Goal: Task Accomplishment & Management: Complete application form

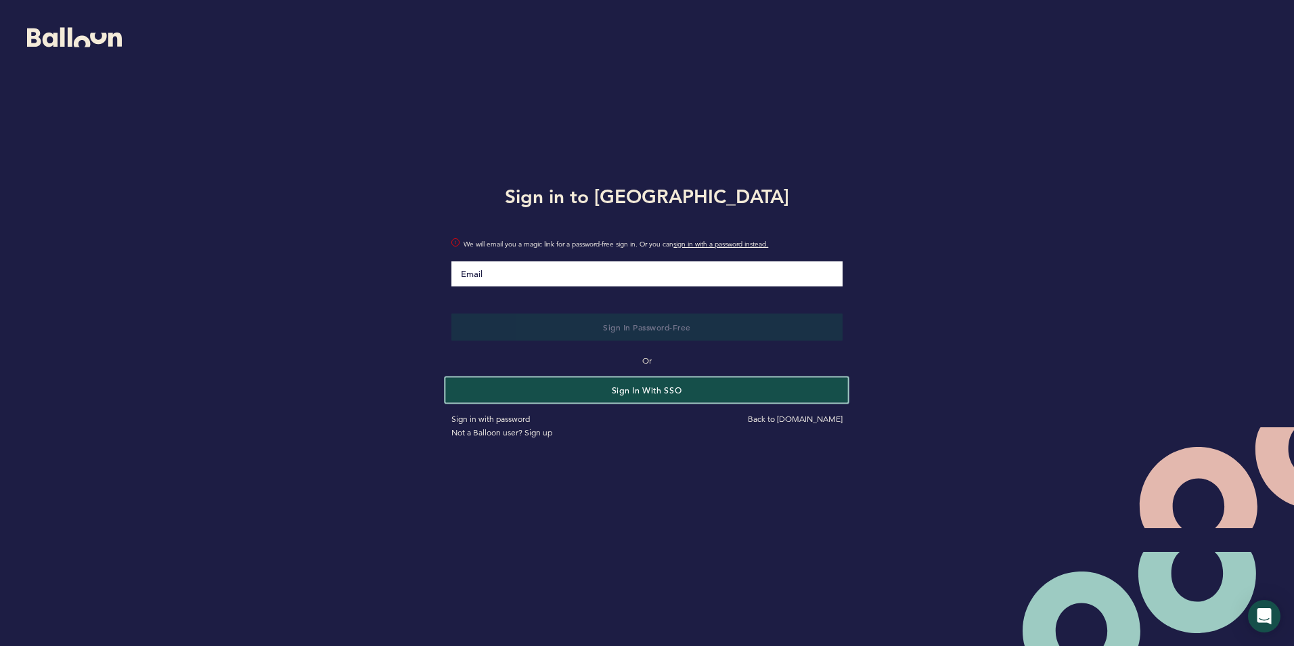
click at [674, 386] on button "Sign in with SSO" at bounding box center [647, 389] width 403 height 25
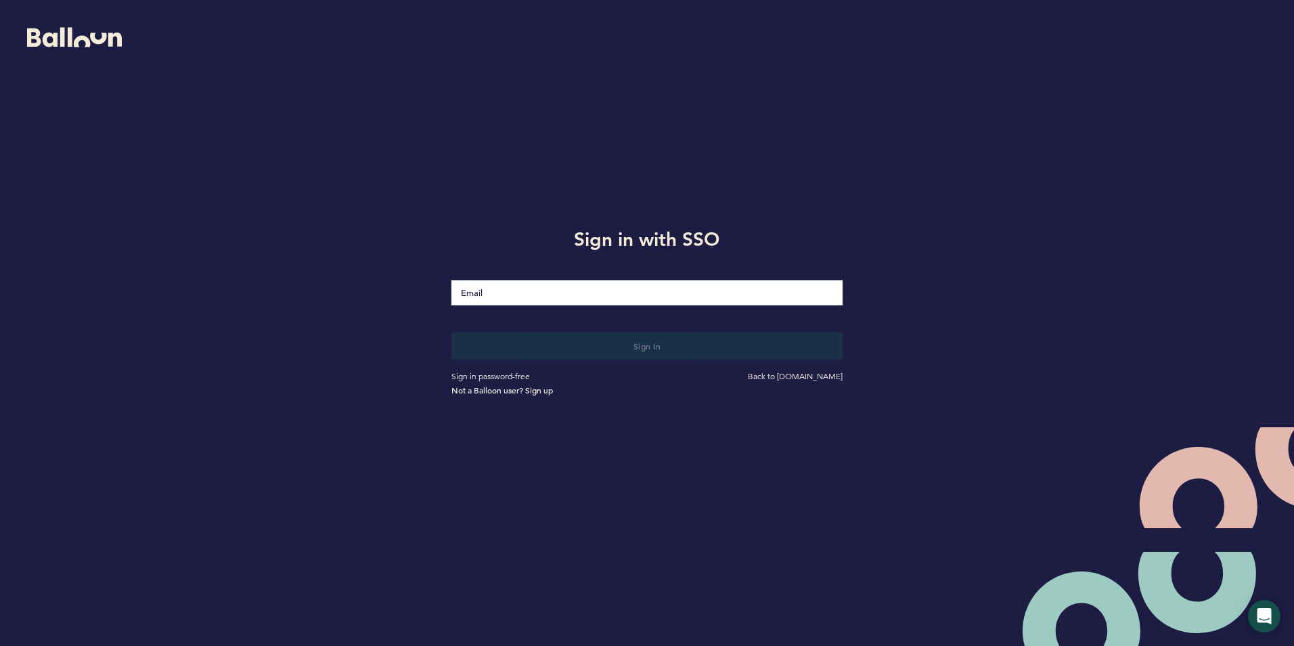
click at [472, 292] on input "Email" at bounding box center [646, 292] width 390 height 25
type input "[EMAIL_ADDRESS][DOMAIN_NAME]"
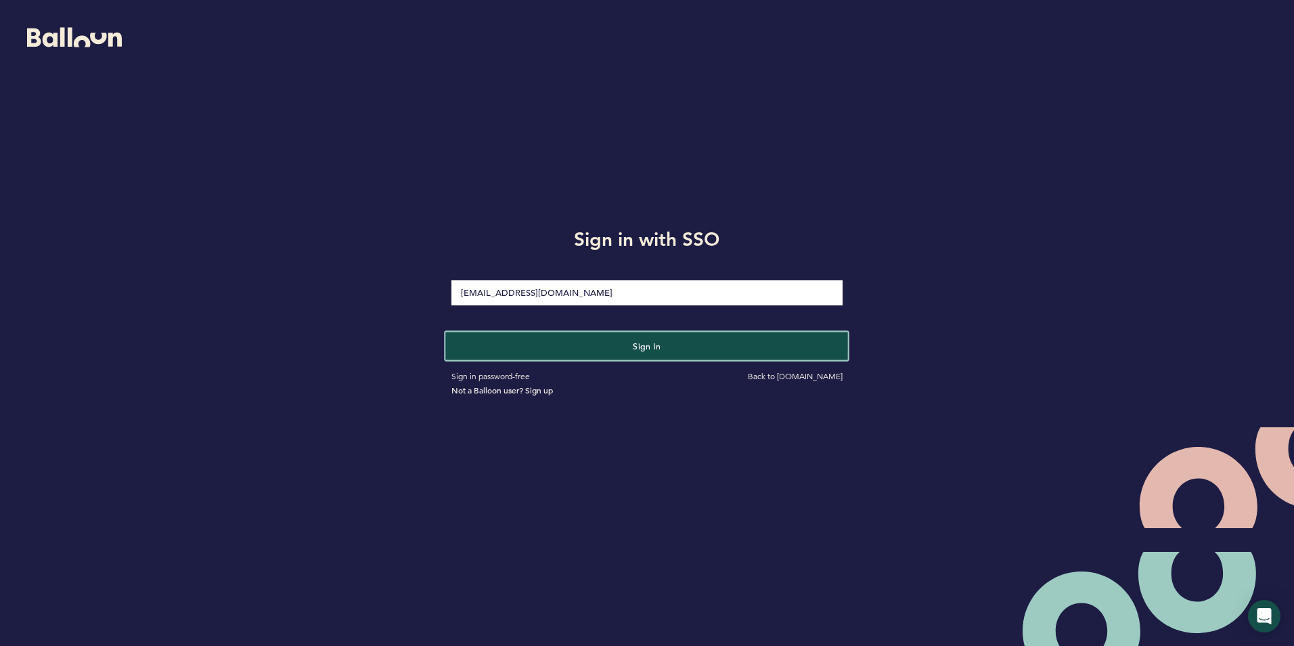
click at [644, 348] on span "Sign in" at bounding box center [647, 345] width 28 height 11
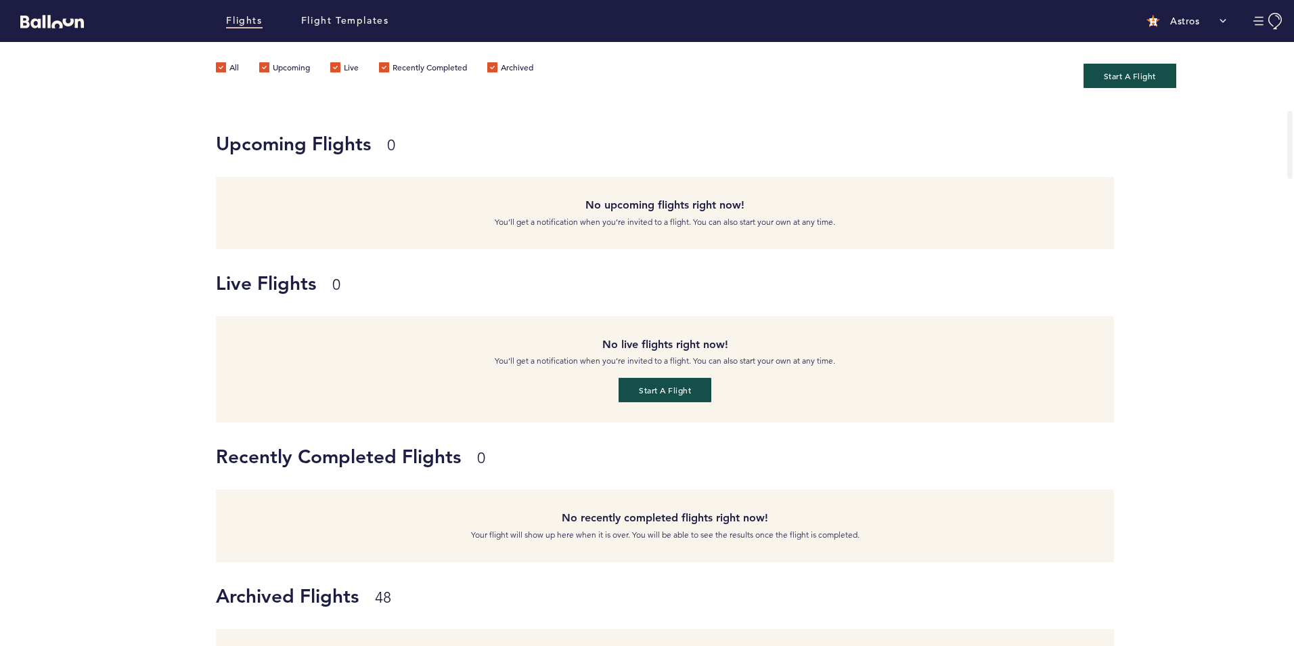
click at [68, 470] on div "Recently Completed Flights 0 No recently completed flights right now! Your flig…" at bounding box center [647, 491] width 1294 height 139
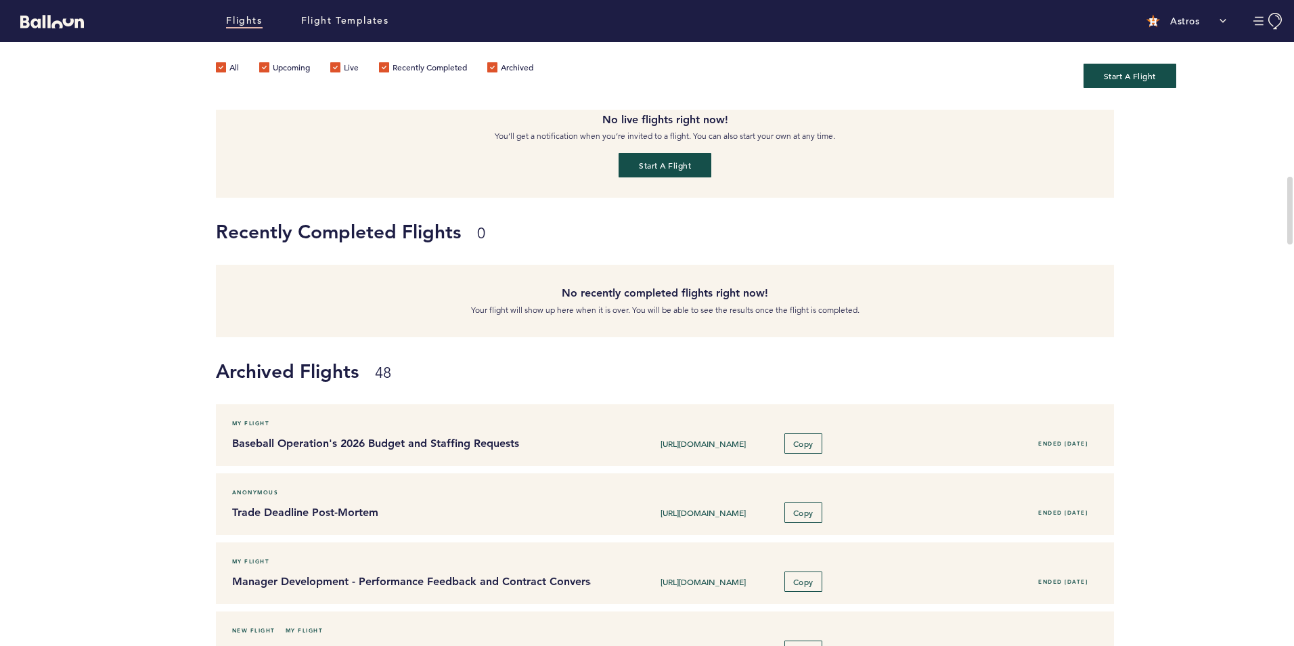
scroll to position [474, 0]
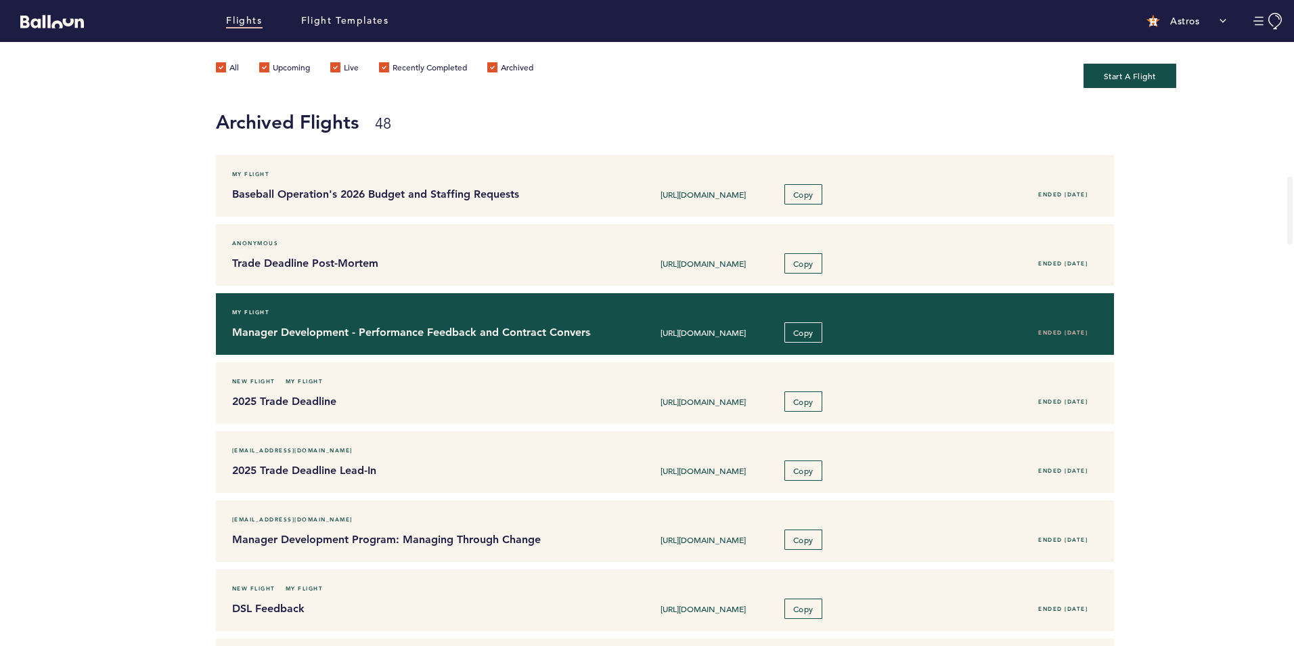
click at [403, 336] on h4 "Manager Development - Performance Feedback and Contract Conversations" at bounding box center [406, 332] width 349 height 16
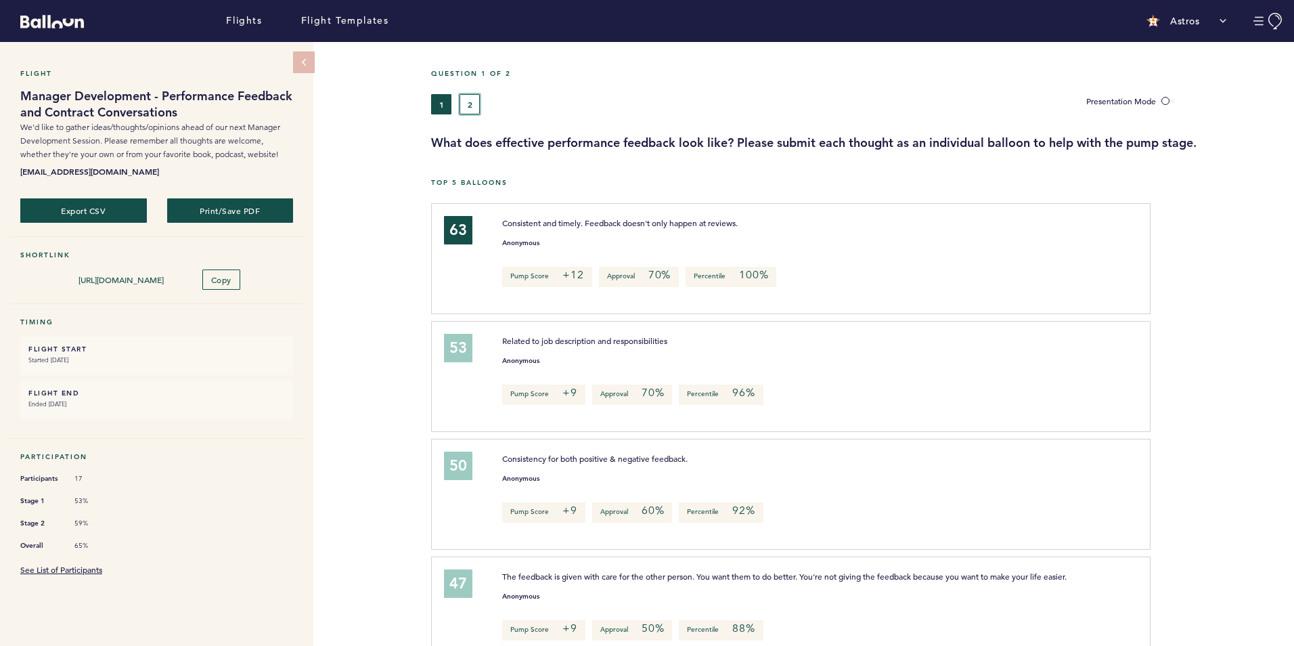
click at [475, 104] on button "2" at bounding box center [469, 104] width 20 height 20
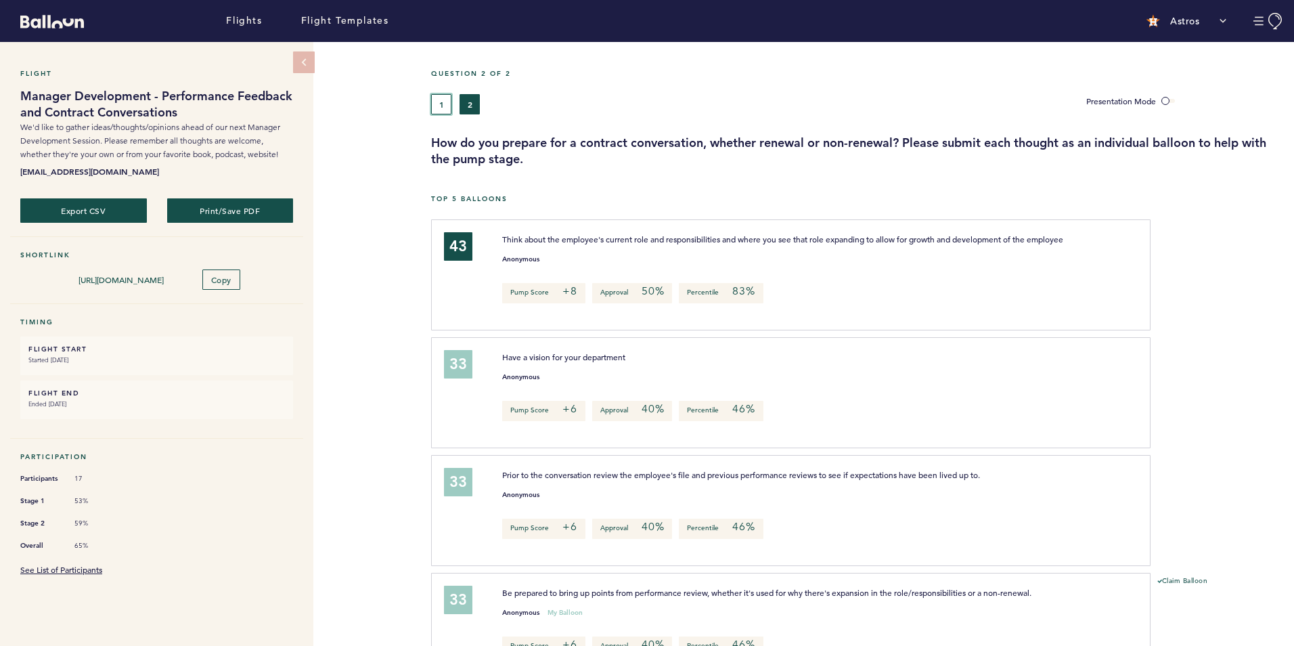
click at [432, 101] on button "1" at bounding box center [441, 104] width 20 height 20
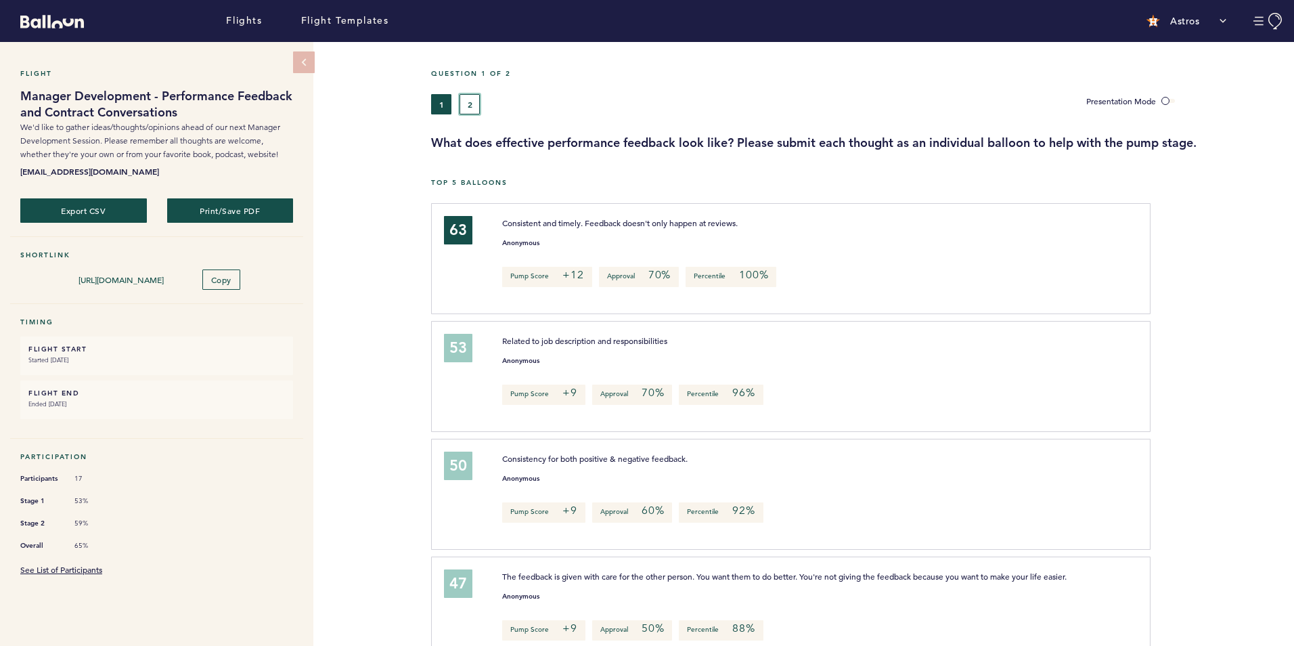
click at [467, 99] on button "2" at bounding box center [469, 104] width 20 height 20
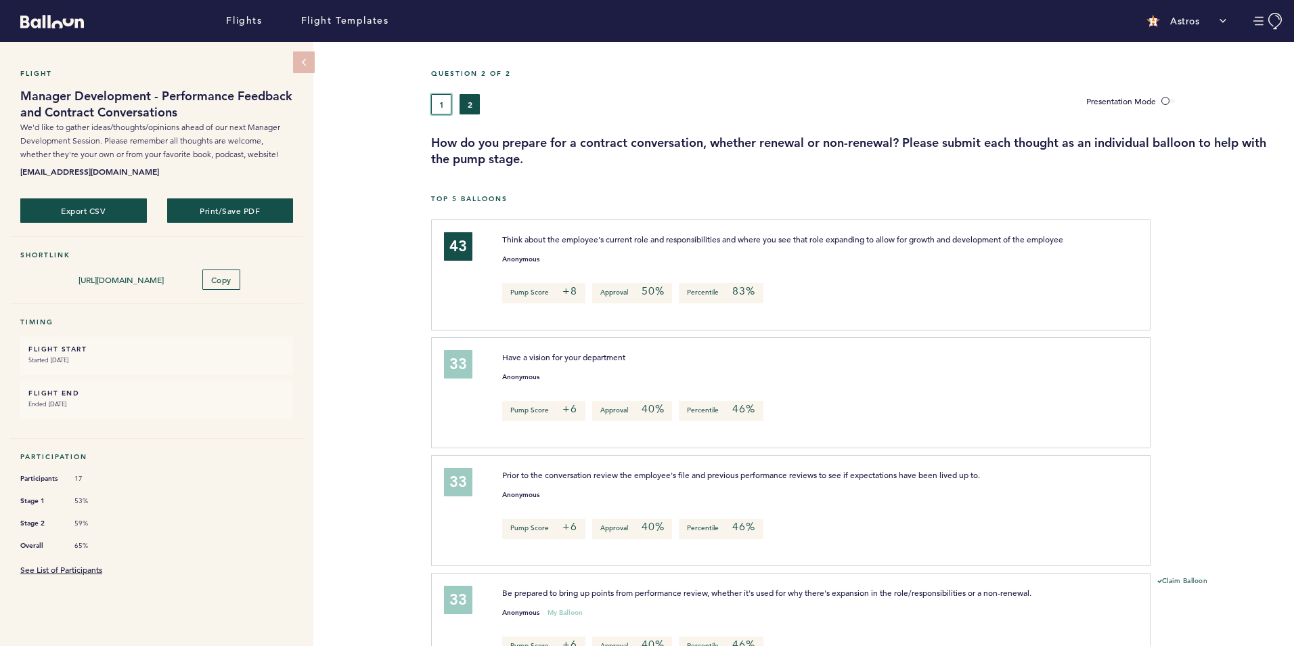
click at [442, 102] on button "1" at bounding box center [441, 104] width 20 height 20
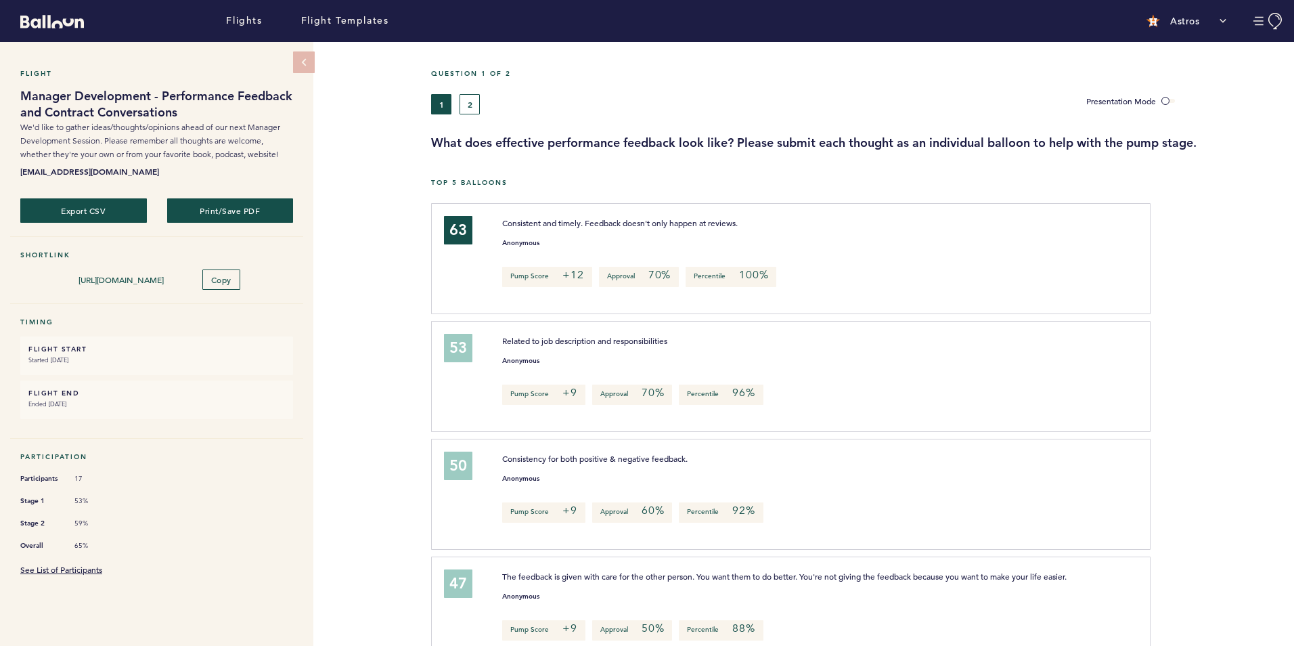
click at [367, 359] on div "Flight Manager Development - Performance Feedback and Contract Conversations We…" at bounding box center [647, 344] width 1294 height 604
click at [385, 107] on div "Flight Manager Development - Performance Feedback and Contract Conversations We…" at bounding box center [647, 344] width 1294 height 604
click at [400, 290] on div "Flight Manager Development - Performance Feedback and Contract Conversations We…" at bounding box center [647, 344] width 1294 height 604
click at [250, 21] on link "Flights" at bounding box center [244, 21] width 36 height 15
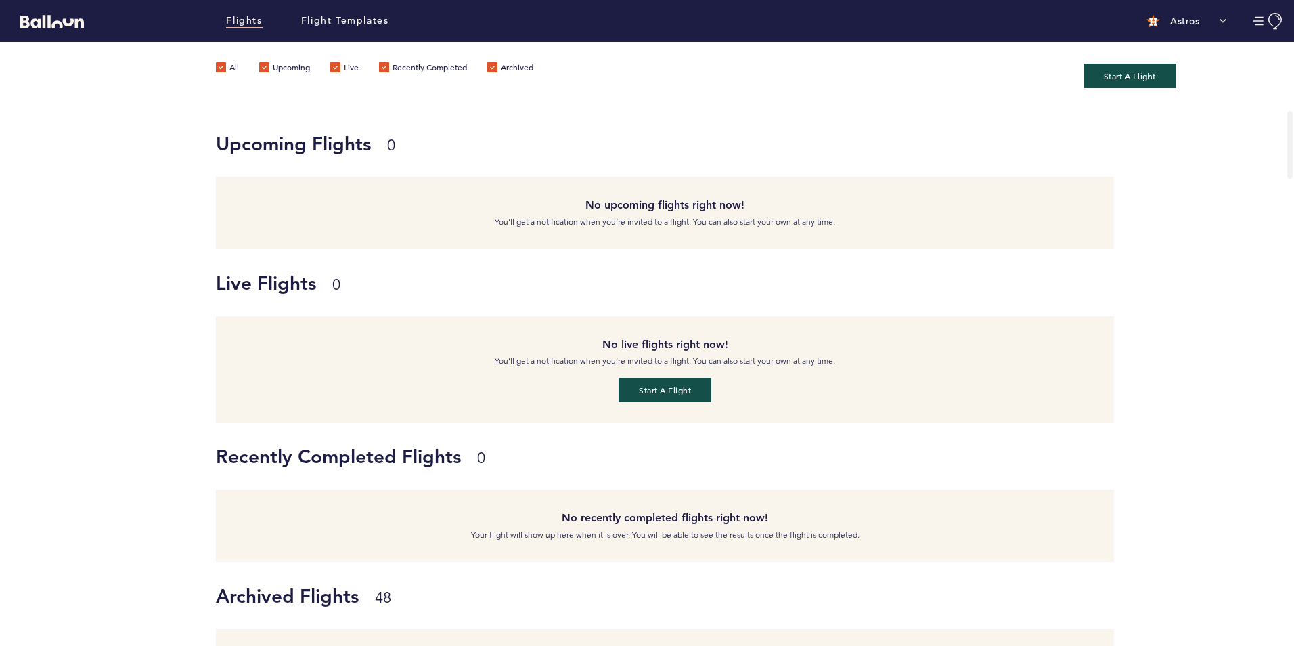
click at [600, 114] on div "Upcoming Flights 0 No upcoming flights right now! You’ll get a notification whe…" at bounding box center [755, 179] width 1078 height 139
click at [1152, 70] on button "Start A Flight" at bounding box center [1129, 75] width 95 height 25
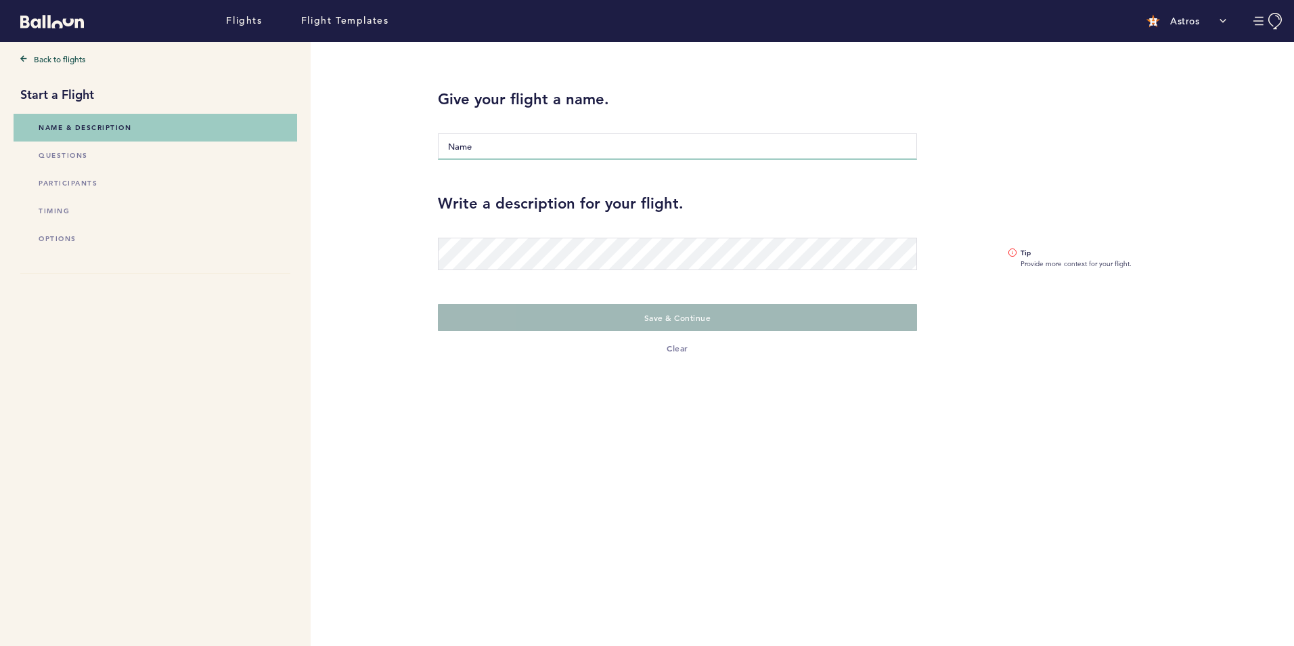
click at [454, 141] on input "Name" at bounding box center [677, 146] width 479 height 26
click at [481, 141] on input "Name" at bounding box center [677, 146] width 479 height 26
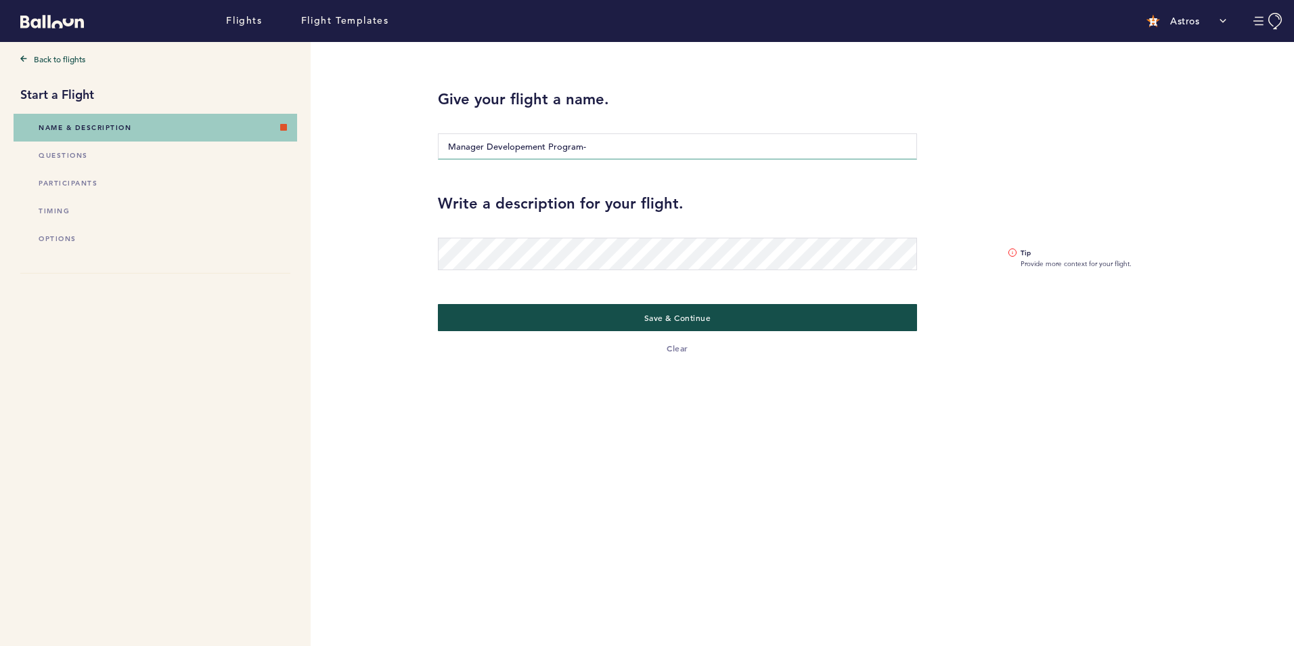
paste input "Motivating, Engaging and Developing your Team"
type input "Manager Developement Program-Motivating, Engaging and Developing your Team"
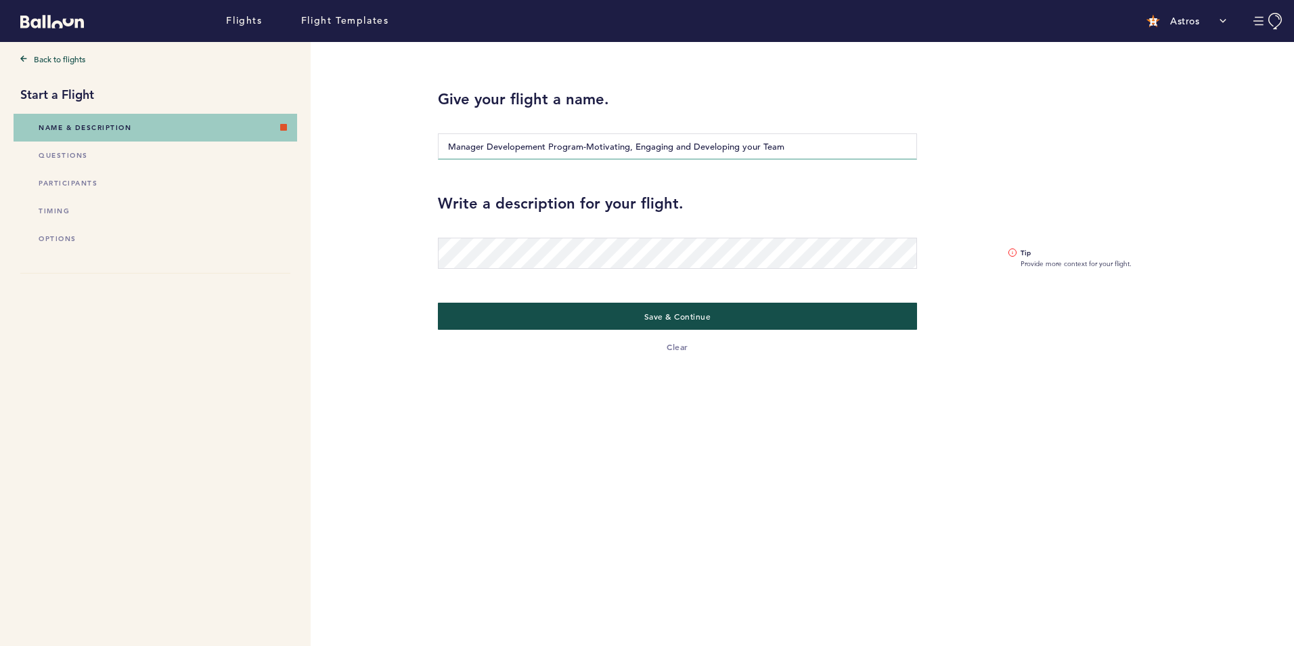
drag, startPoint x: 587, startPoint y: 145, endPoint x: 789, endPoint y: 145, distance: 201.7
click at [789, 145] on input "Manager Developement Program-Motivating, Engaging and Developing your Team" at bounding box center [677, 146] width 479 height 26
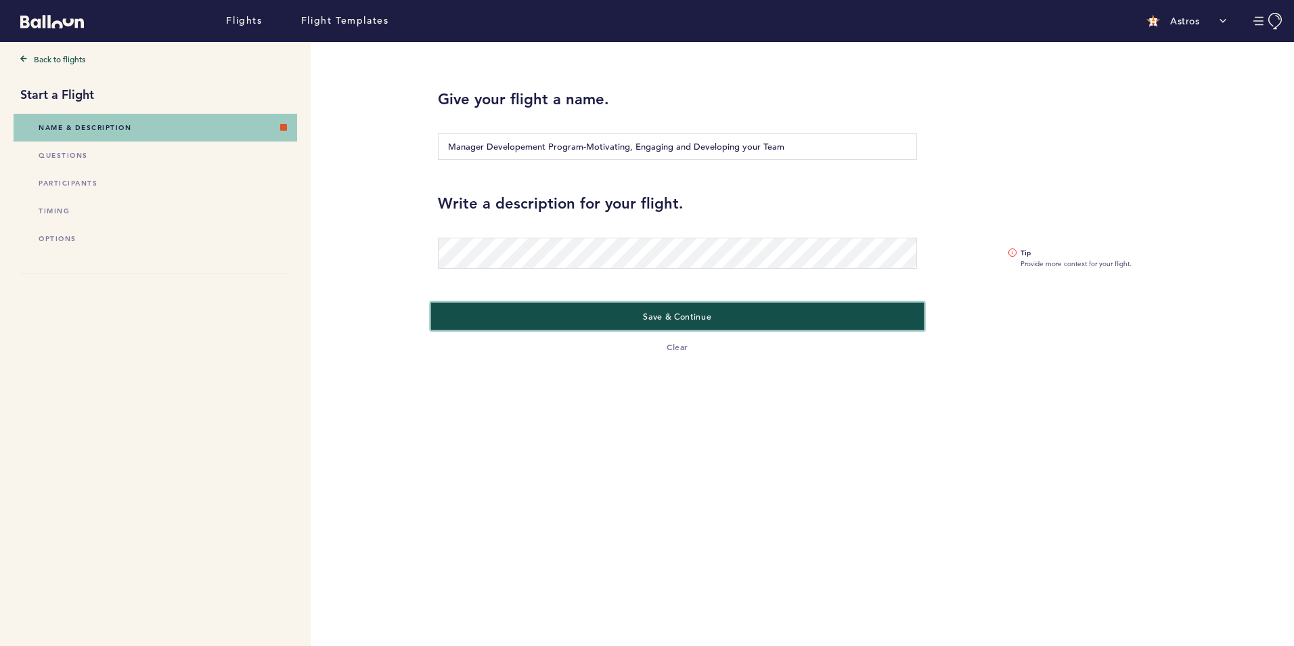
click at [611, 309] on button "Save & Continue" at bounding box center [677, 316] width 493 height 28
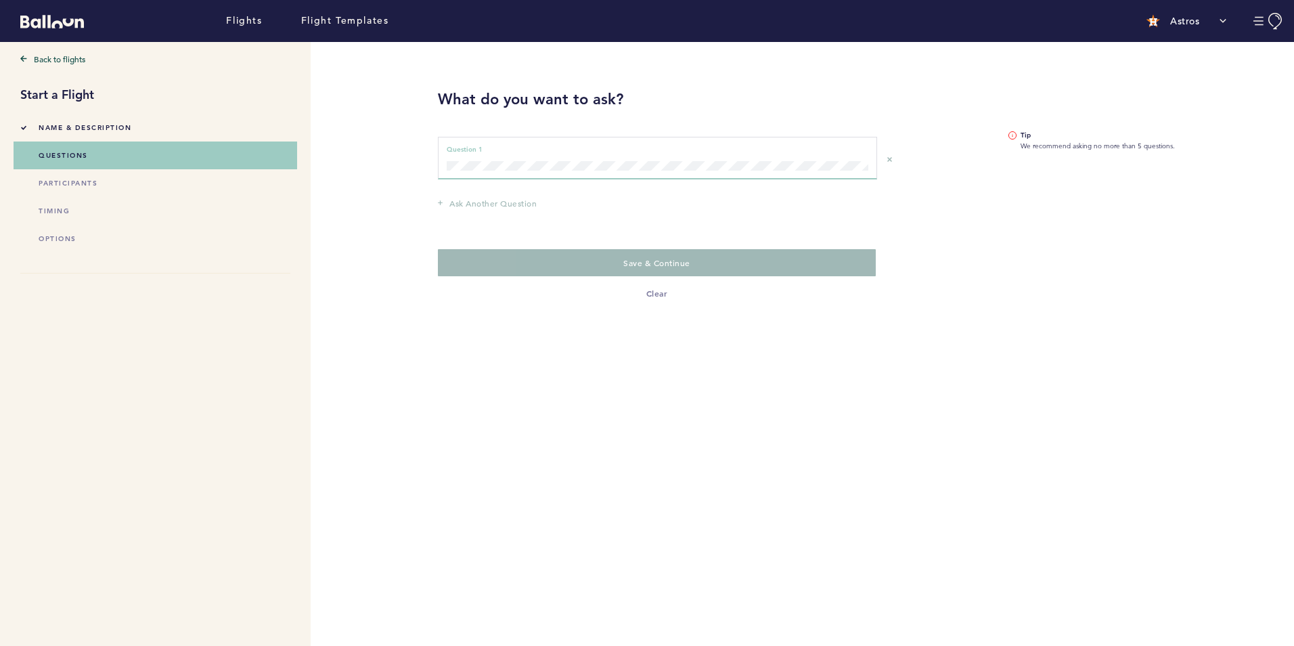
click at [560, 176] on div "Question 1 can not be empty Question 1" at bounding box center [657, 158] width 439 height 43
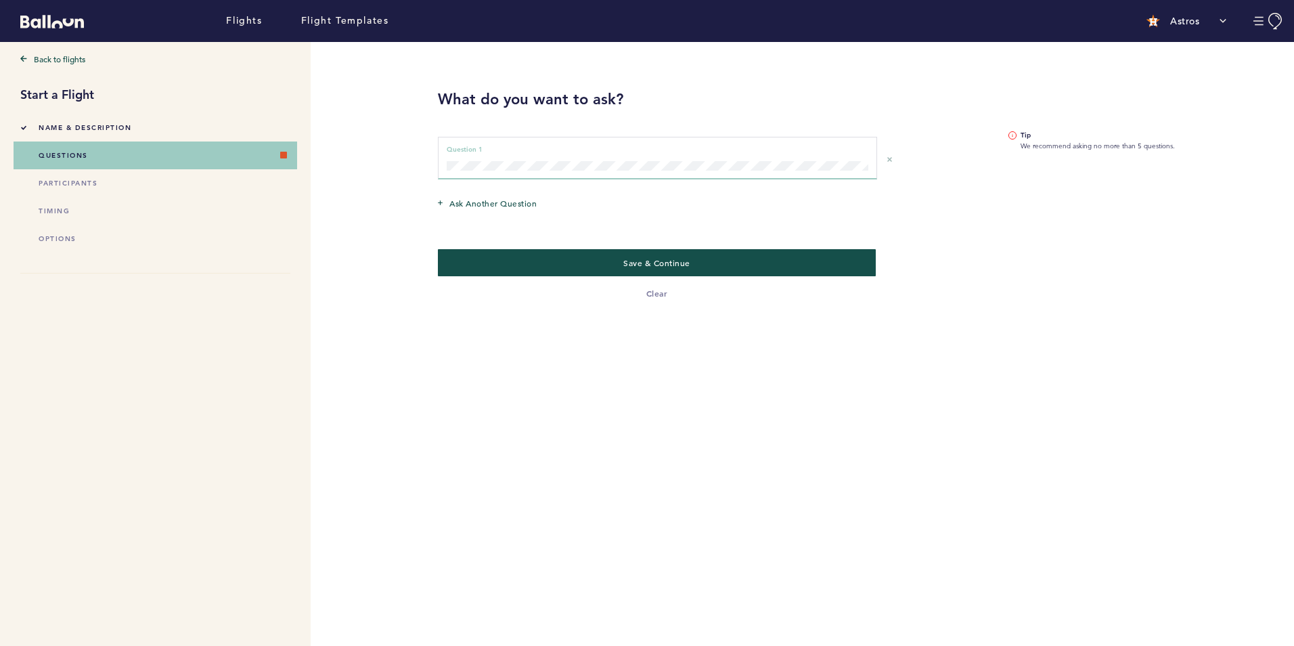
click at [920, 160] on form "What do you want to ask? Question 1 can not be empty Question 1 Ask another que…" at bounding box center [677, 171] width 499 height 258
click at [473, 206] on span "Ask another question" at bounding box center [492, 203] width 87 height 14
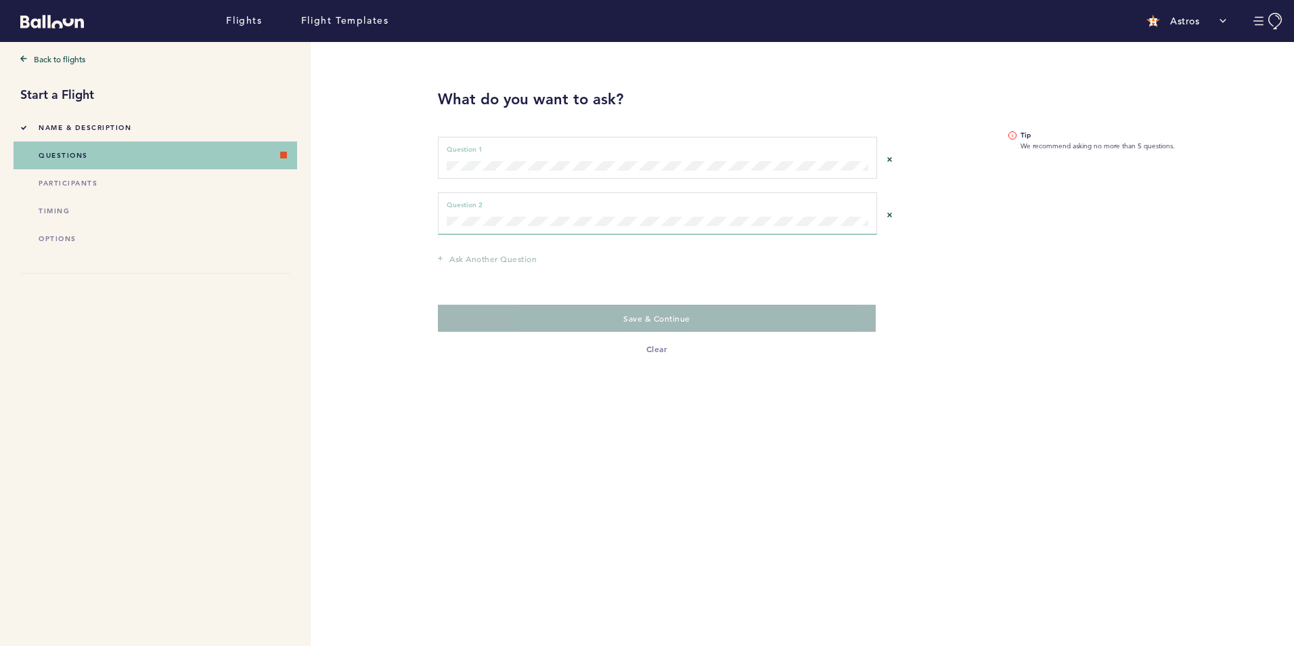
click at [508, 226] on div "Question 2 can not be empty Question 2" at bounding box center [657, 213] width 439 height 43
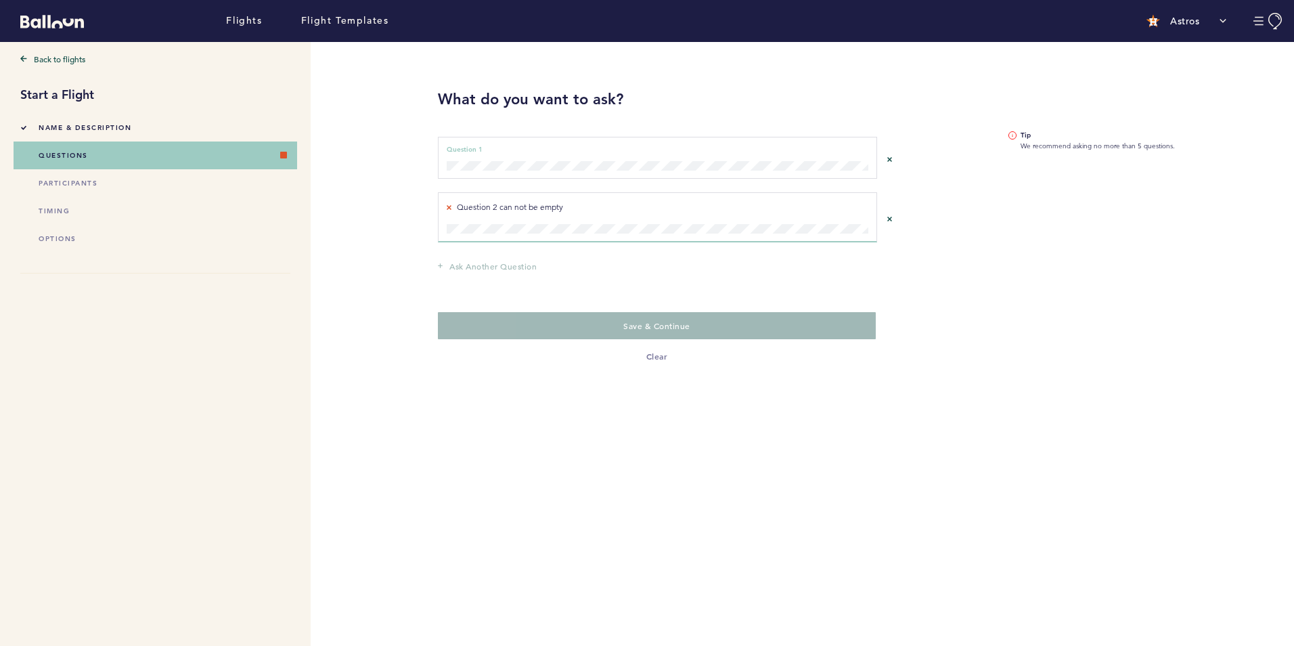
drag, startPoint x: 512, startPoint y: 233, endPoint x: 486, endPoint y: 215, distance: 32.1
click at [486, 215] on div "Question 2 can not be empty Question 2" at bounding box center [657, 217] width 439 height 50
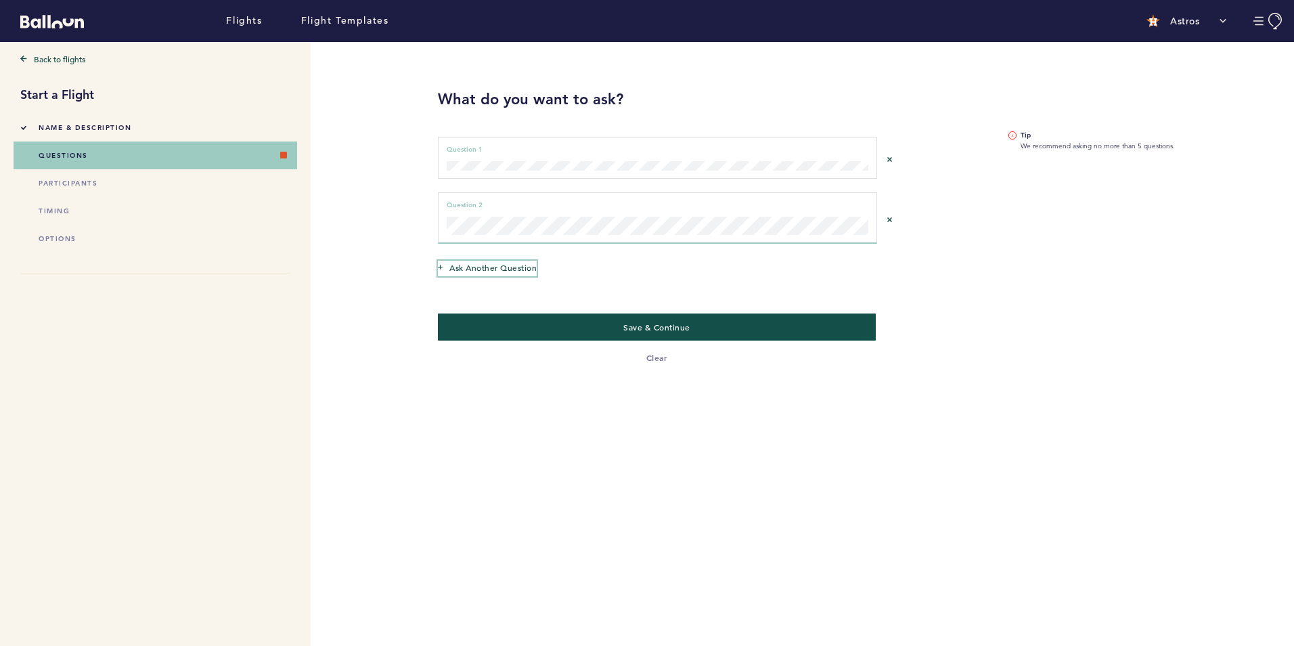
click at [473, 268] on span "Ask another question" at bounding box center [492, 268] width 87 height 14
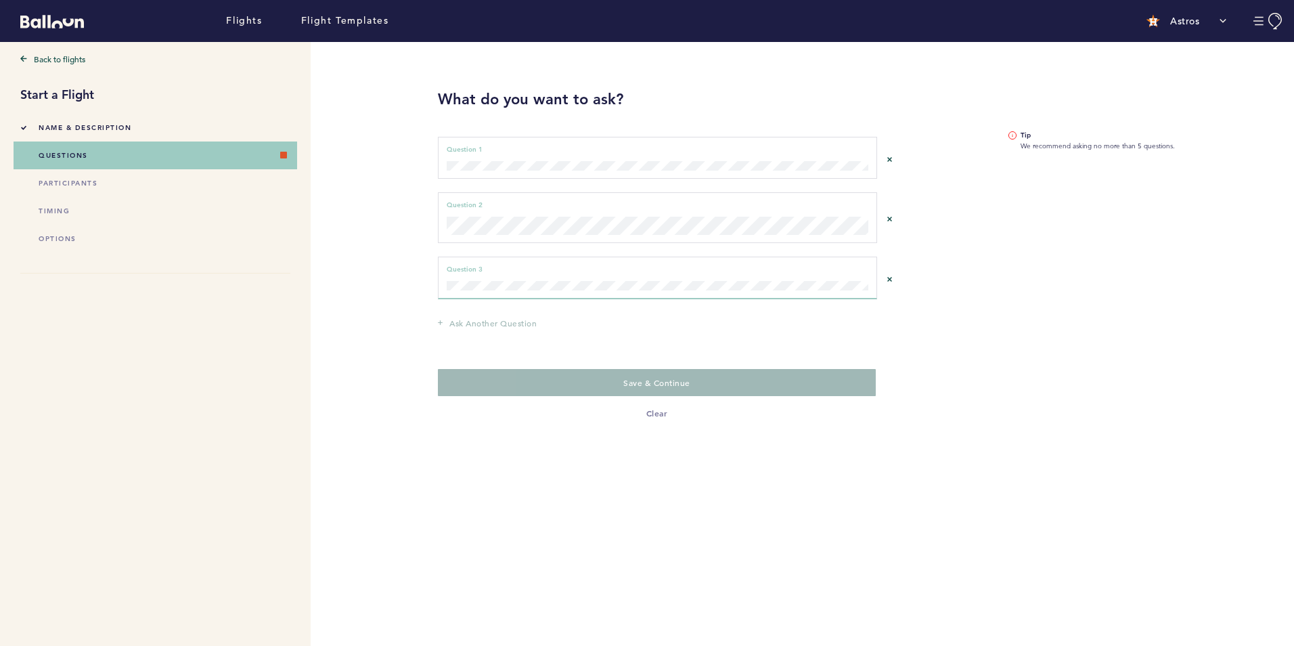
click at [567, 292] on div "Question 3 can not be empty Question 3" at bounding box center [657, 277] width 439 height 43
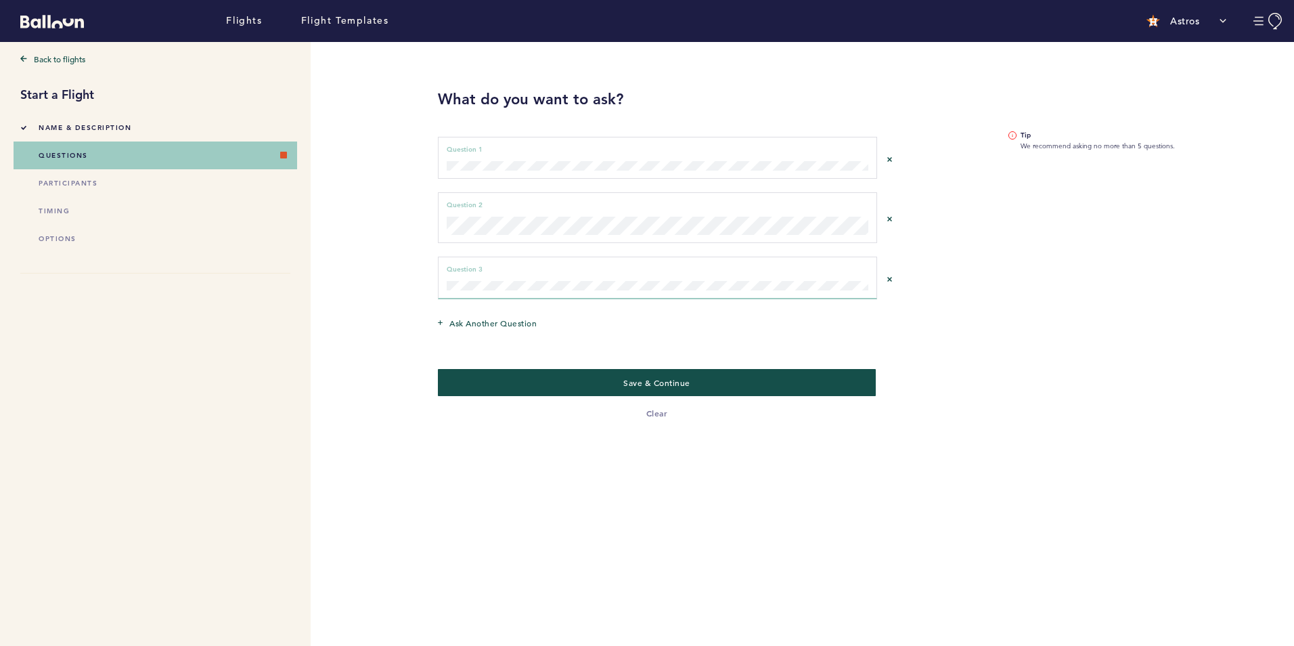
click at [680, 290] on div "Question 3 can not be empty Question 3" at bounding box center [657, 277] width 439 height 43
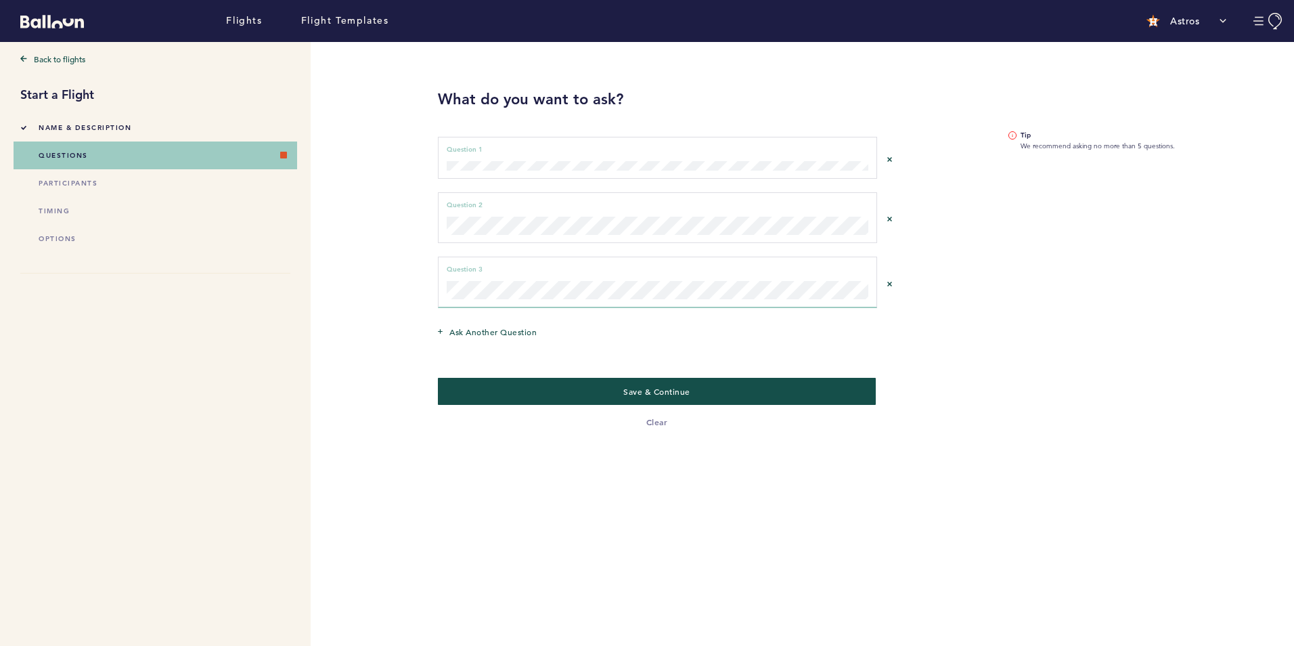
click at [1125, 260] on aside "Tip We recommend asking no more than 5 questions." at bounding box center [1105, 235] width 214 height 386
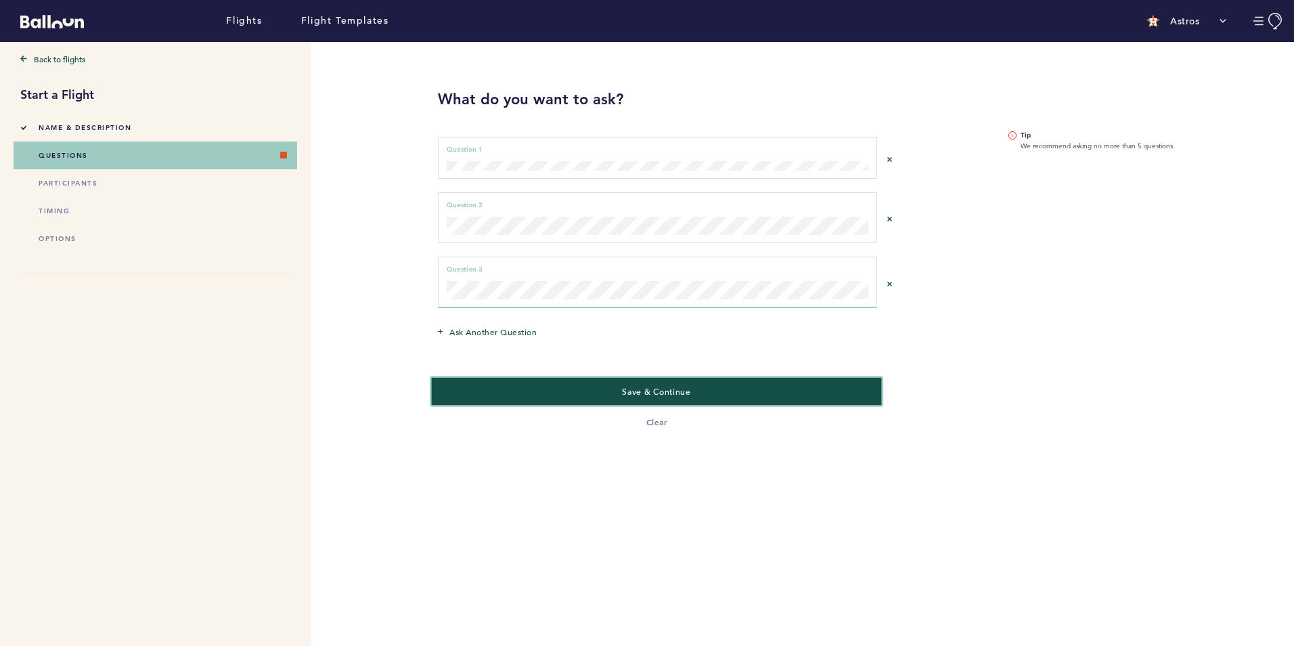
click at [584, 392] on button "Save & Continue" at bounding box center [657, 391] width 451 height 28
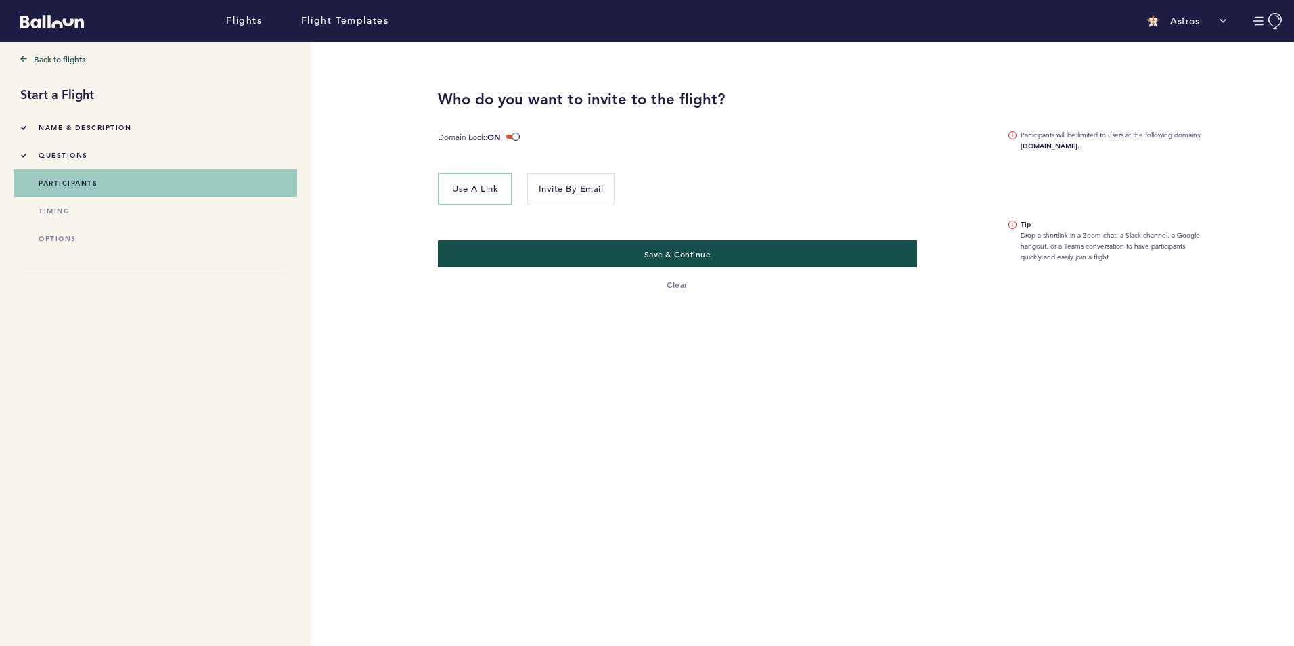
click at [458, 187] on span "Use a link" at bounding box center [475, 189] width 46 height 12
click at [746, 255] on button "Save & Continue" at bounding box center [677, 254] width 493 height 28
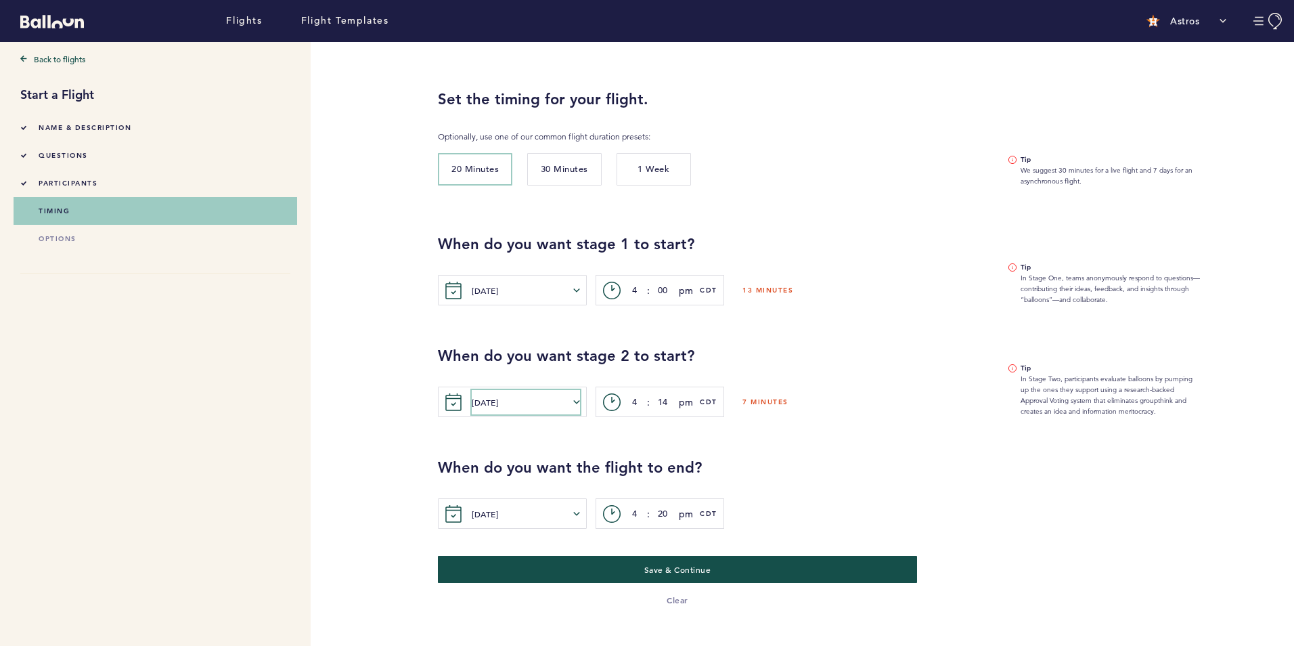
click at [572, 403] on button "Wed. Sep. 10, 2025" at bounding box center [526, 402] width 108 height 24
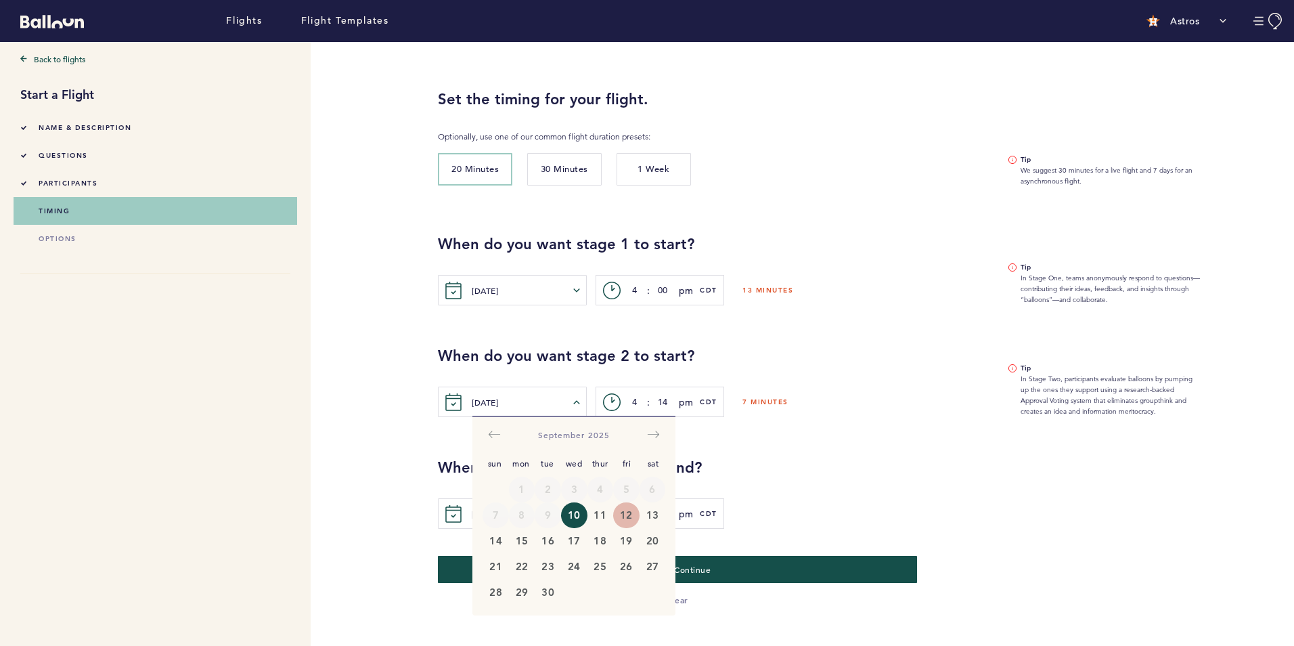
click at [626, 510] on button "12" at bounding box center [626, 515] width 26 height 26
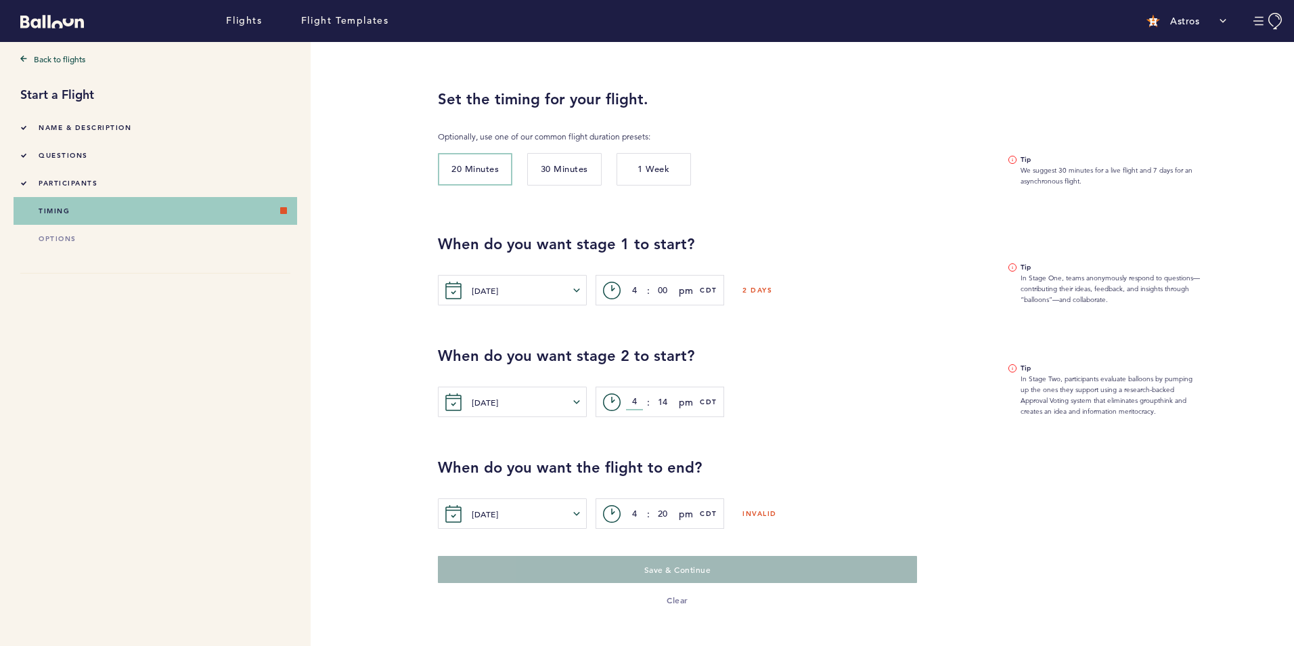
click at [628, 405] on input "4" at bounding box center [634, 402] width 17 height 16
type input "1"
type input "2"
click at [796, 403] on div "Fri. Sep. 12, 2025 Sun Mon Tue Wed Thur Fri Sat August 2025 1 2 3 4 5 6 7 8 9 1…" at bounding box center [713, 401] width 550 height 30
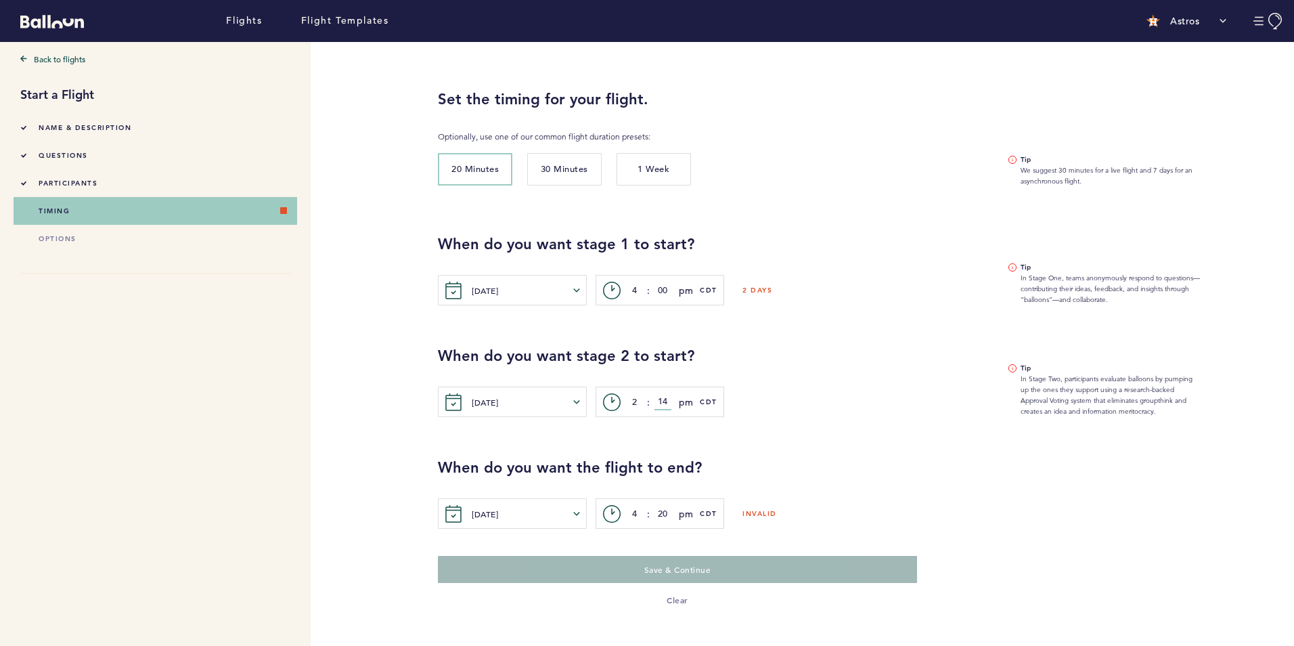
click at [671, 402] on input "14" at bounding box center [662, 402] width 17 height 16
type input "1"
type input "00"
click at [853, 381] on div "When do you want stage 2 to start? Fri. Sep. 12, 2025 Sun Mon Tue Wed Thur Fri …" at bounding box center [713, 381] width 570 height 71
click at [449, 513] on icon at bounding box center [454, 514] width 18 height 18
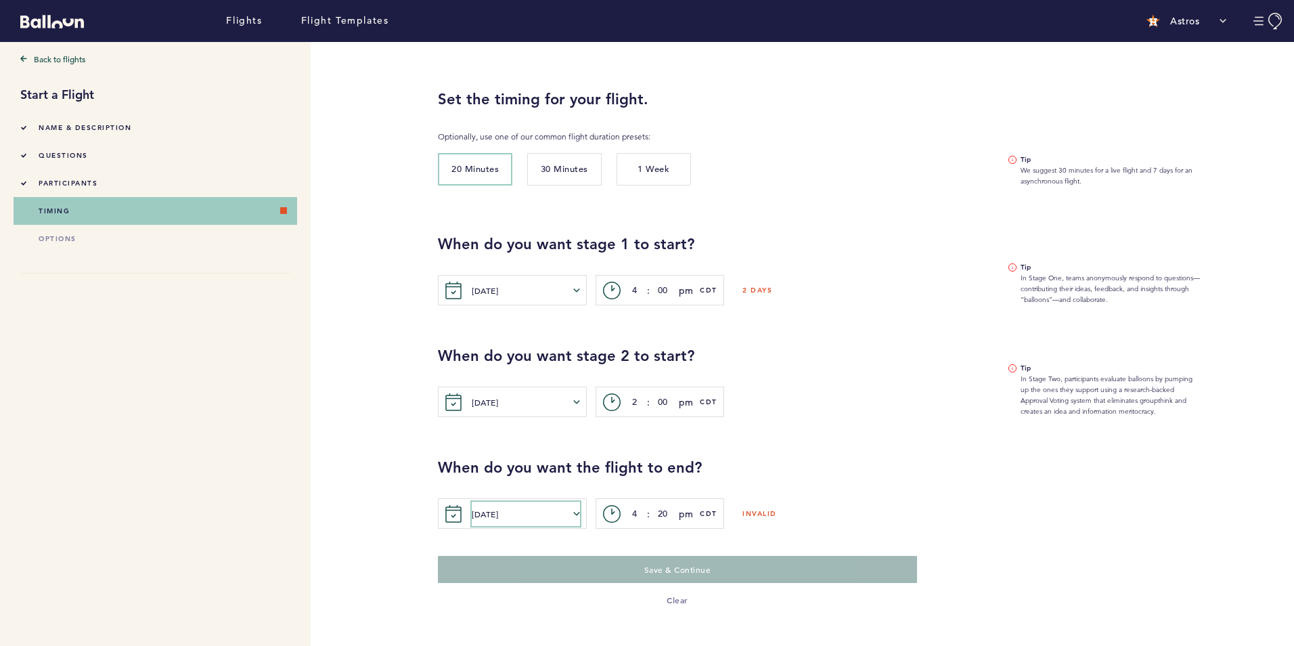
click at [472, 513] on button "Wed. Sep. 10, 2025" at bounding box center [526, 513] width 108 height 24
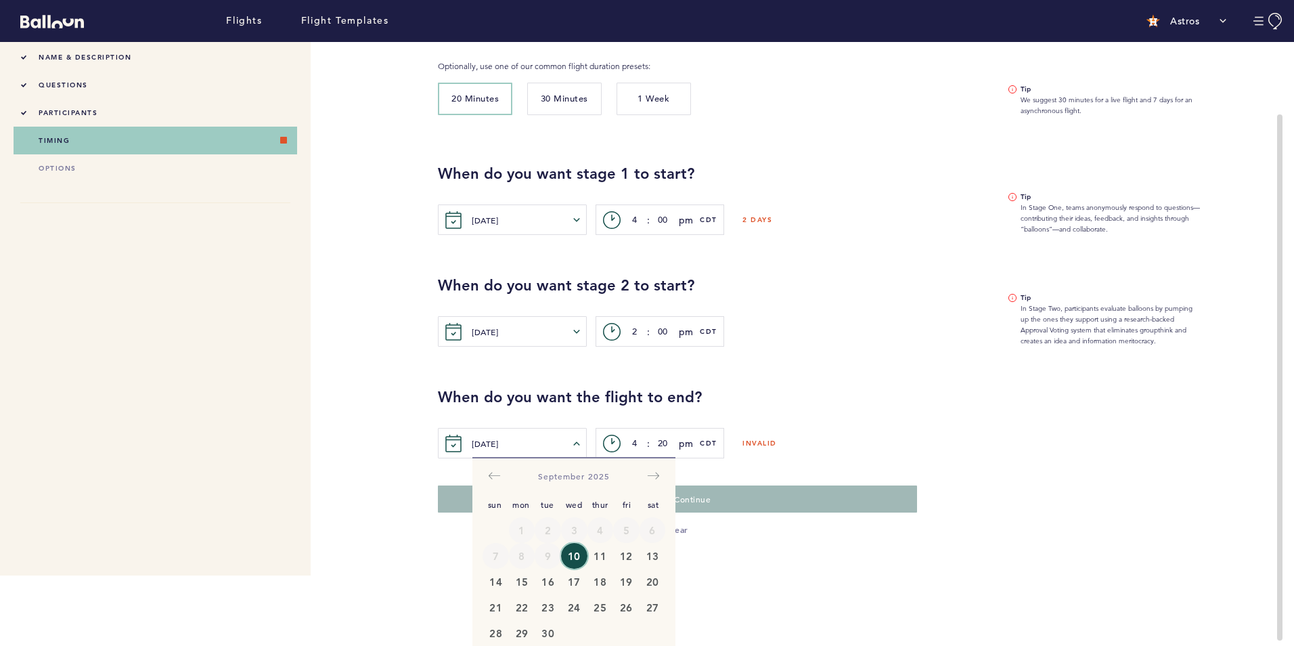
scroll to position [81, 0]
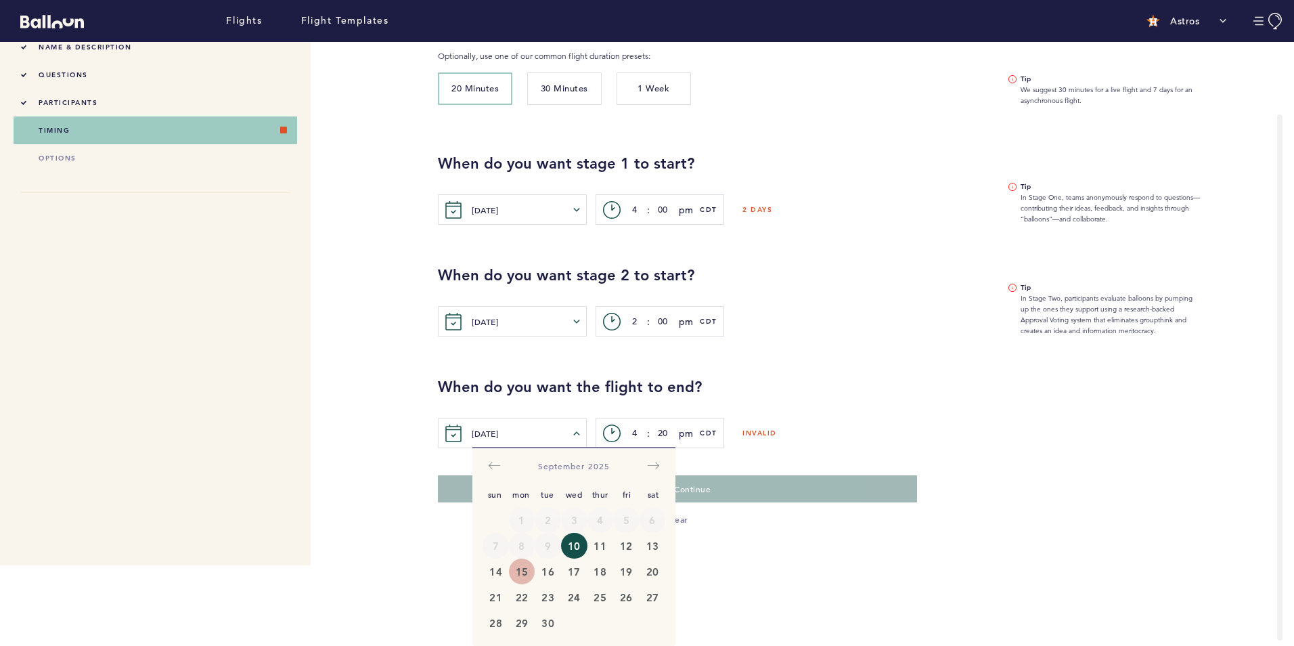
click at [518, 570] on button "15" at bounding box center [522, 571] width 26 height 26
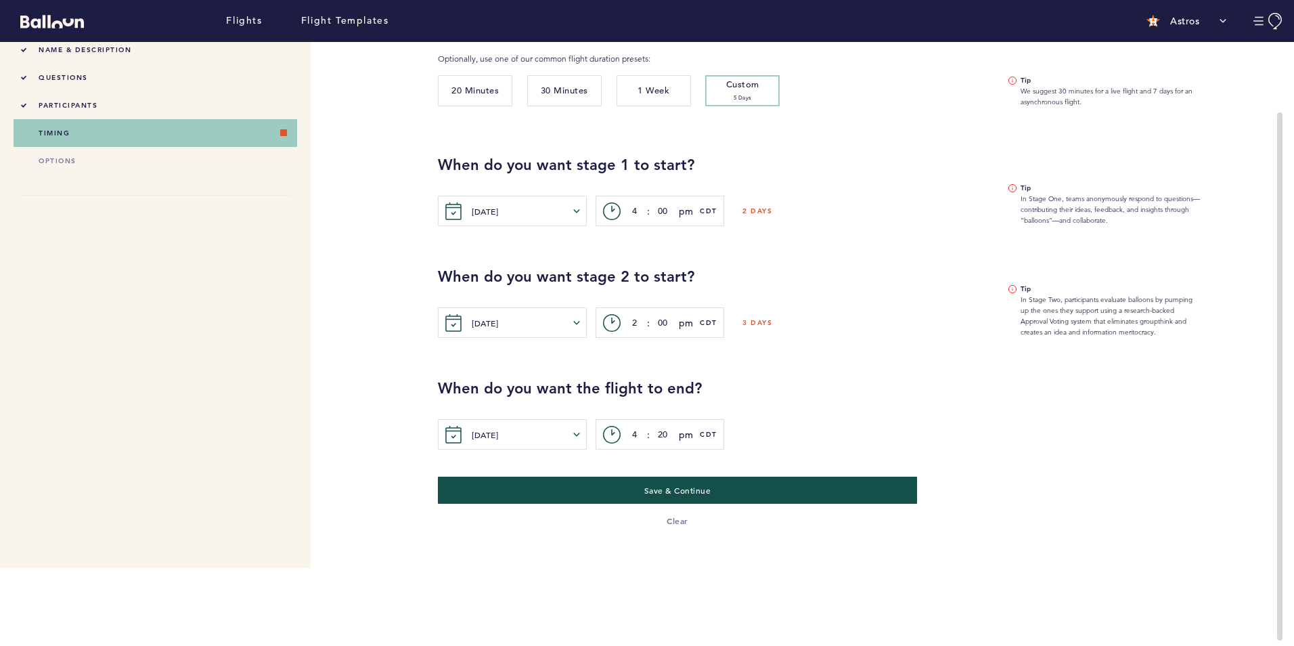
scroll to position [0, 0]
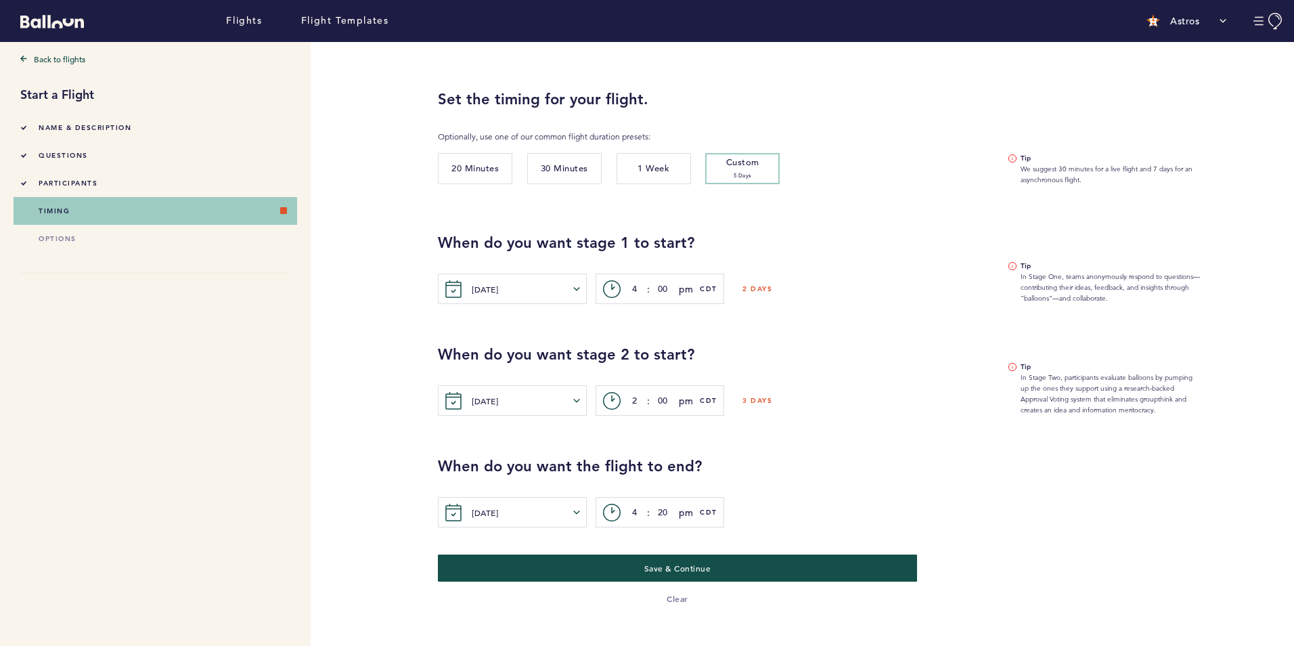
click at [805, 442] on div "When do you want the flight to end? Mon. Sep. 15, 2025 Sun Mon Tue Wed Thur Fri…" at bounding box center [856, 471] width 856 height 112
click at [630, 507] on input "4" at bounding box center [634, 512] width 17 height 16
type input "2"
click at [659, 510] on input "20" at bounding box center [662, 512] width 17 height 16
type input "00"
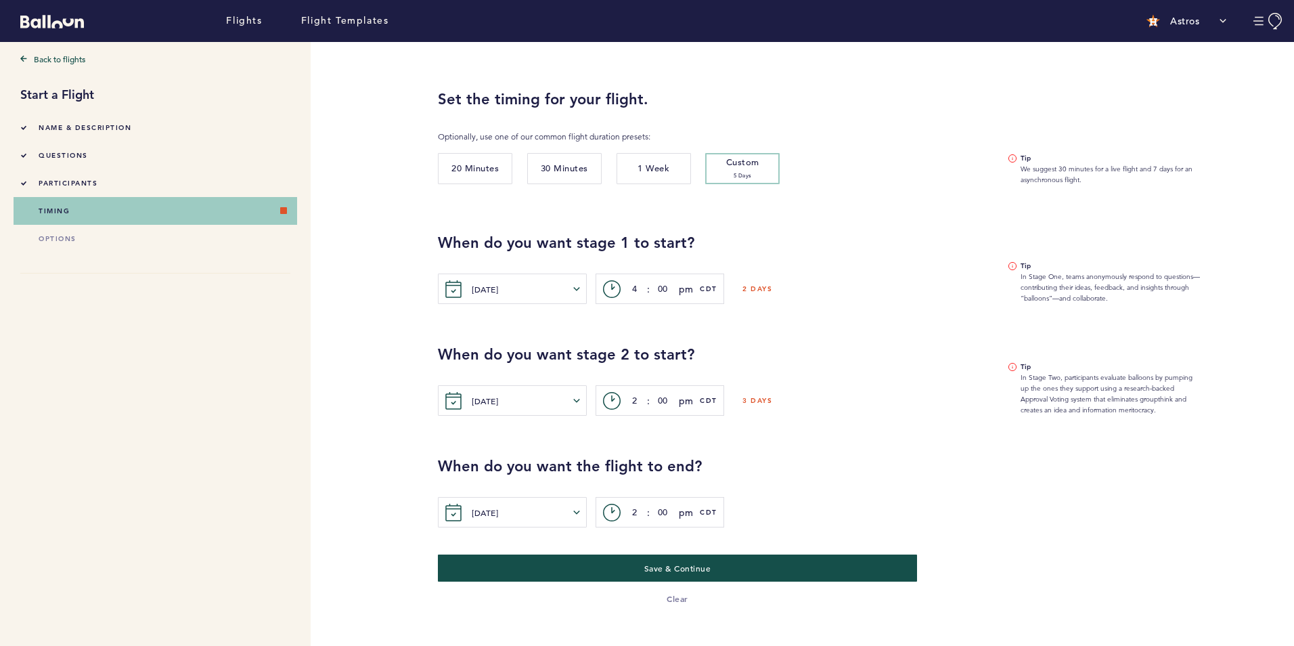
click at [792, 516] on div "Mon. Sep. 15, 2025 Sun Mon Tue Wed Thur Fri Sat August 2025 1 2 3 4 5 6 7 8 9 1…" at bounding box center [856, 512] width 836 height 30
click at [631, 398] on input "2" at bounding box center [634, 400] width 17 height 16
type input "3"
click at [629, 510] on input "2" at bounding box center [634, 512] width 17 height 16
type input "3"
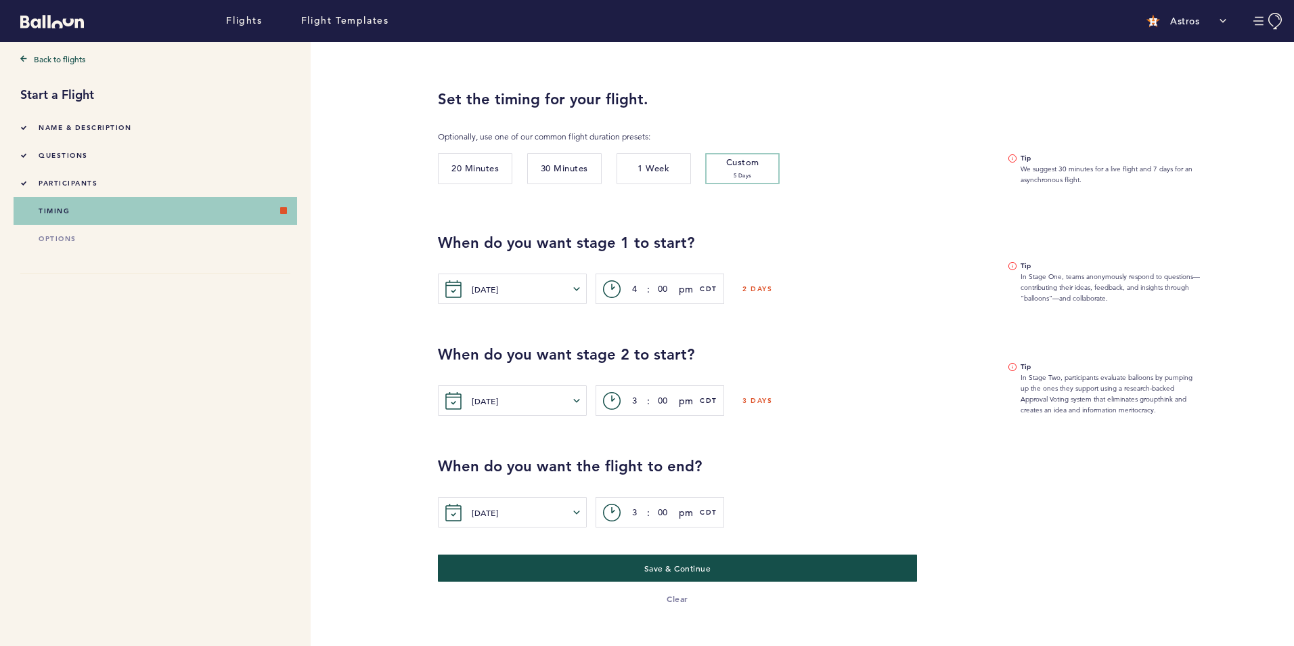
click at [374, 397] on div "Back to flights Start a Flight Name & Description questions participants timing…" at bounding box center [642, 344] width 1284 height 604
click at [336, 346] on div "Back to flights Start a Flight Name & Description questions participants timing…" at bounding box center [642, 344] width 1284 height 604
click at [652, 563] on span "Save & Continue" at bounding box center [677, 567] width 68 height 11
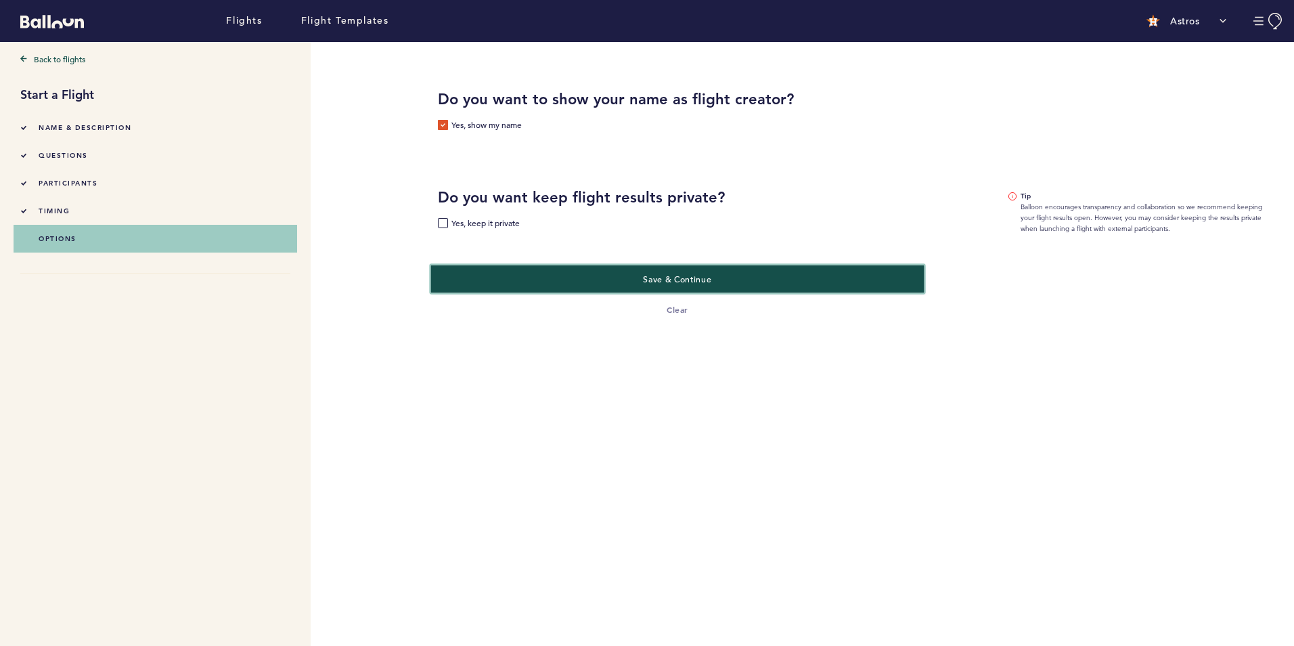
click at [562, 277] on button "Save & Continue" at bounding box center [677, 279] width 493 height 28
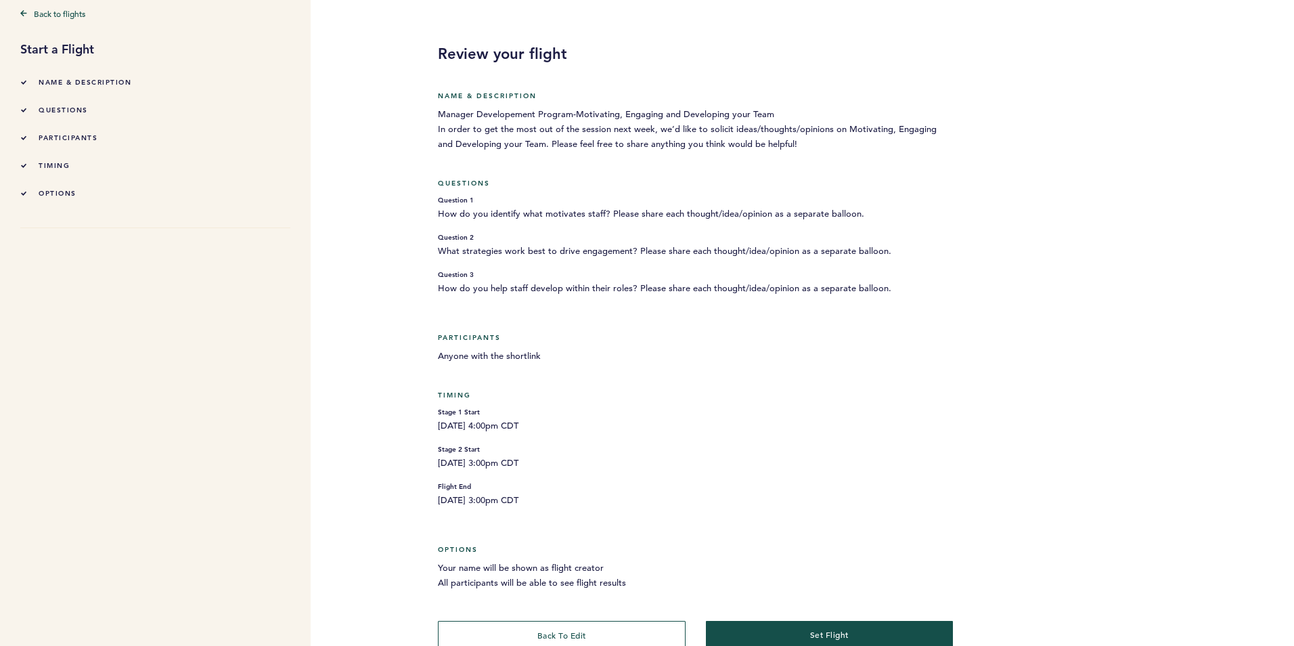
scroll to position [66, 0]
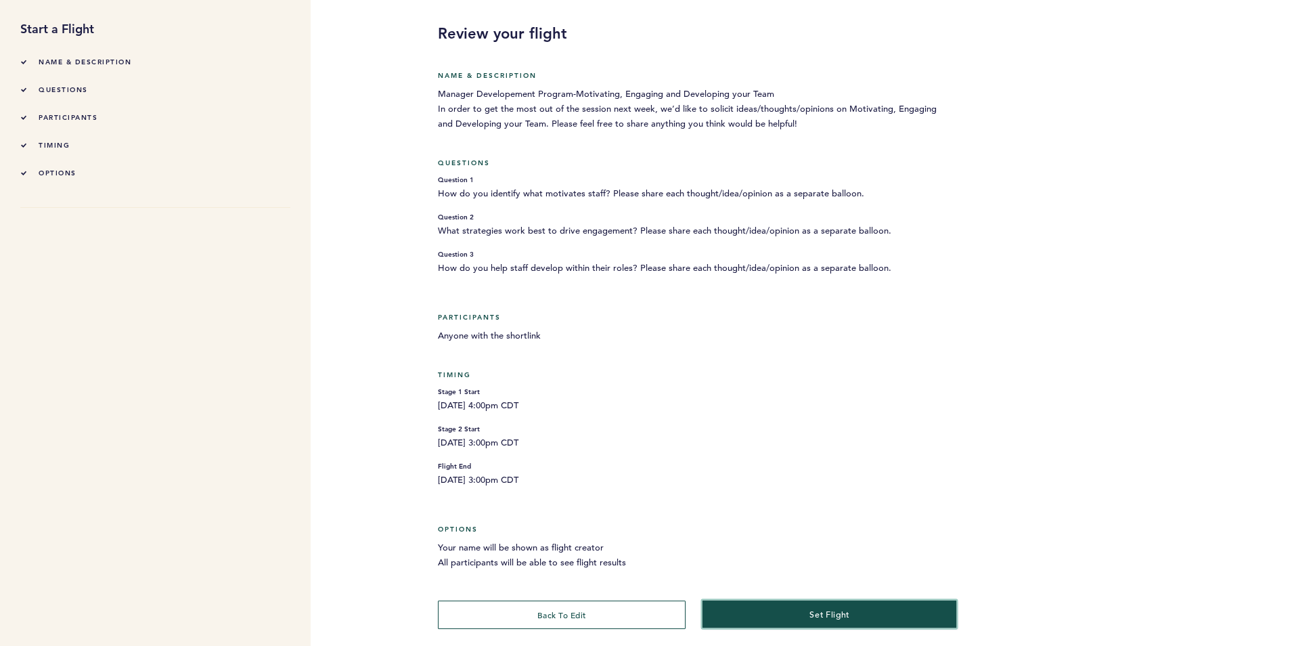
click at [866, 614] on button "set flight" at bounding box center [829, 614] width 254 height 28
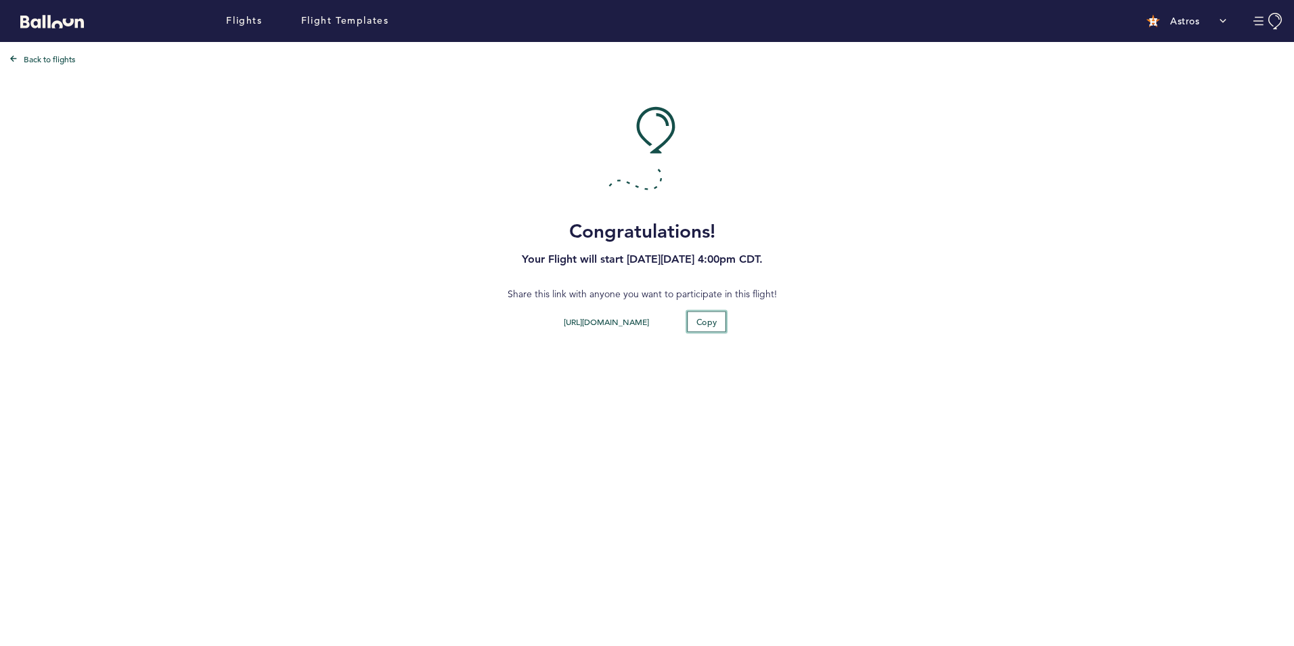
click at [696, 321] on span "Copy" at bounding box center [706, 320] width 21 height 11
click at [254, 22] on link "Flights" at bounding box center [244, 21] width 36 height 15
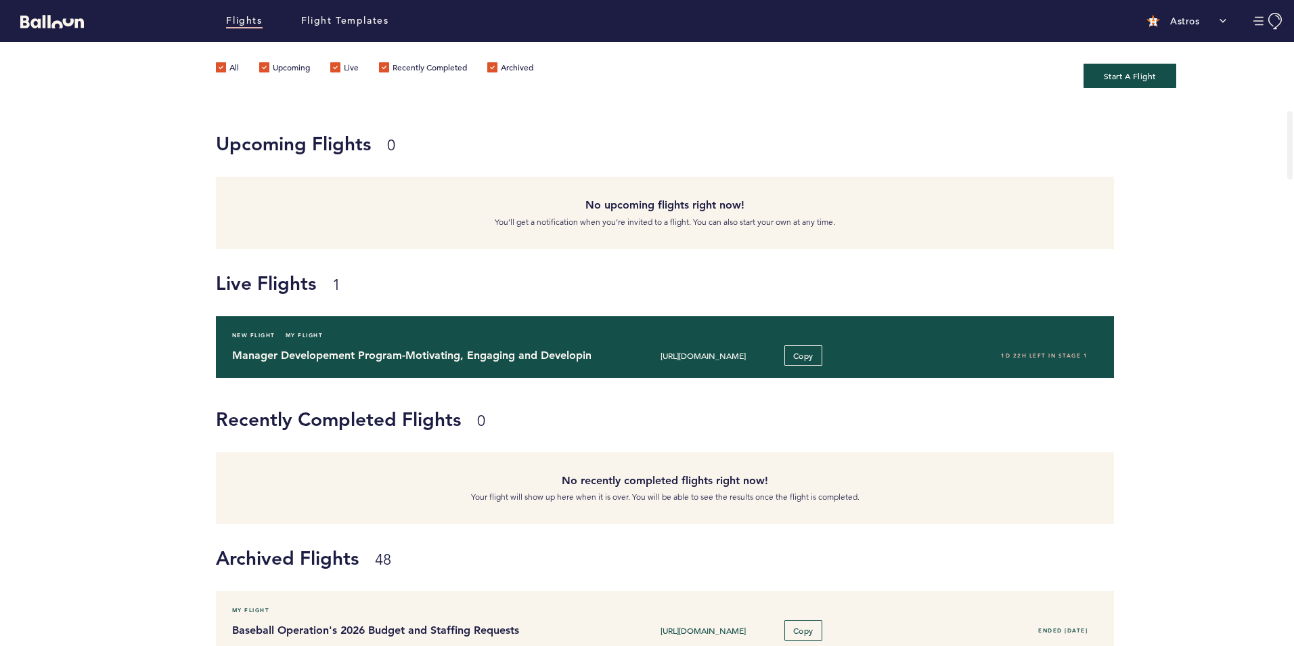
click at [342, 338] on div "New Flight My Flight" at bounding box center [665, 335] width 886 height 14
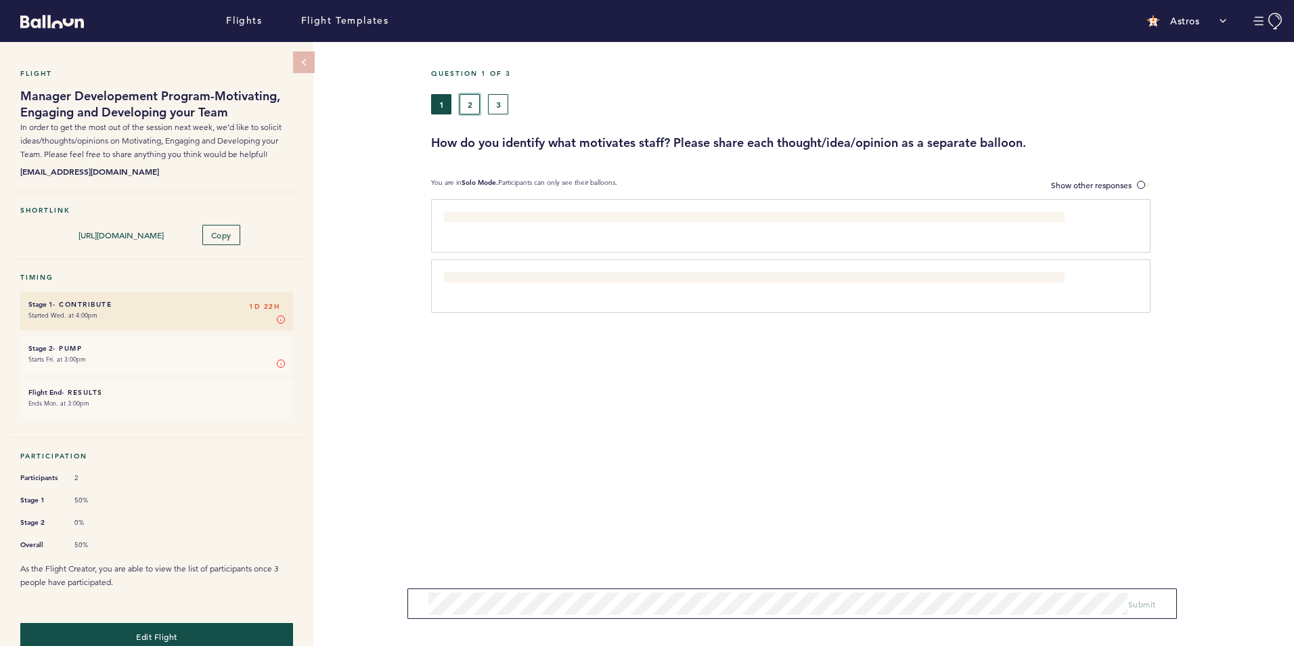
click at [472, 106] on button "2" at bounding box center [469, 104] width 20 height 20
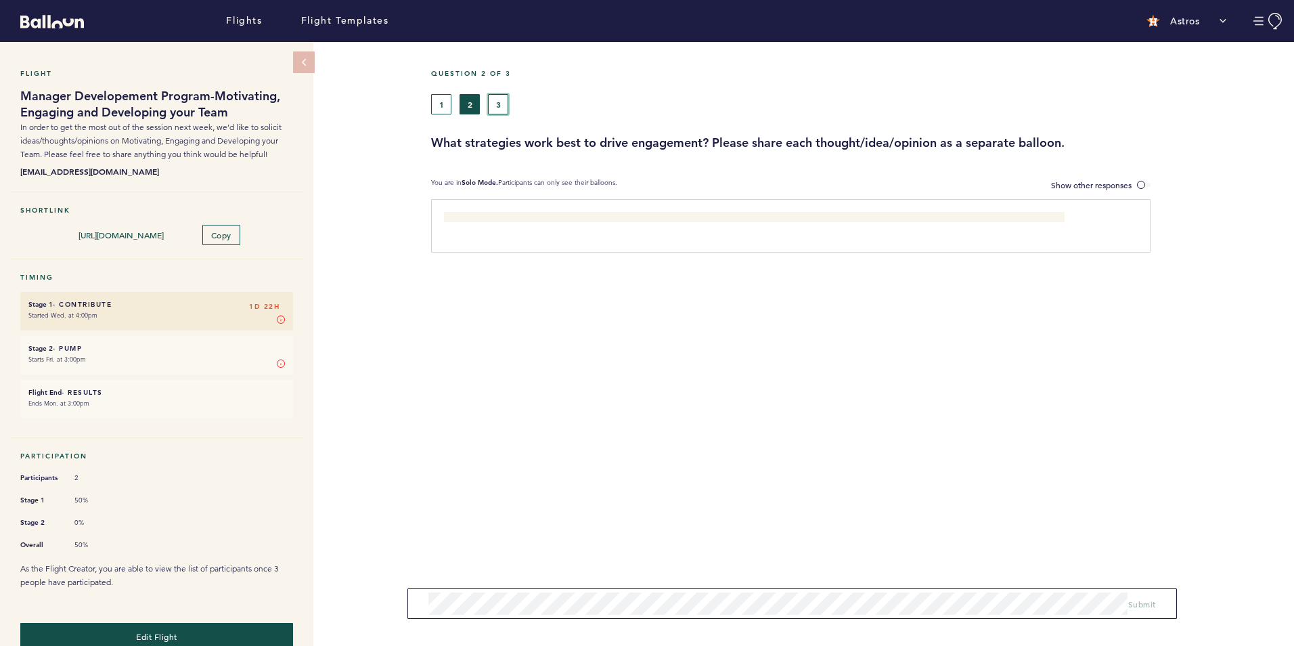
click at [497, 99] on button "3" at bounding box center [498, 104] width 20 height 20
click at [442, 104] on button "1" at bounding box center [441, 104] width 20 height 20
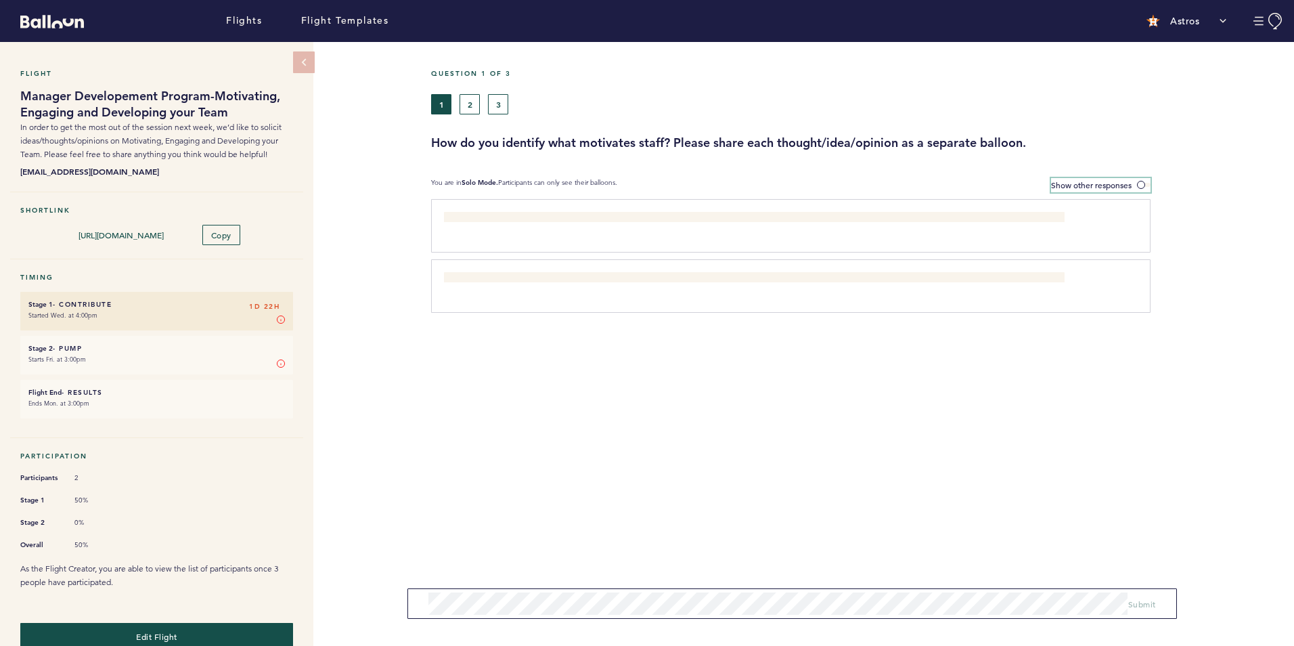
click at [1115, 181] on span "Show other responses" at bounding box center [1091, 184] width 81 height 11
click at [0, 0] on input "Show other responses" at bounding box center [0, 0] width 0 height 0
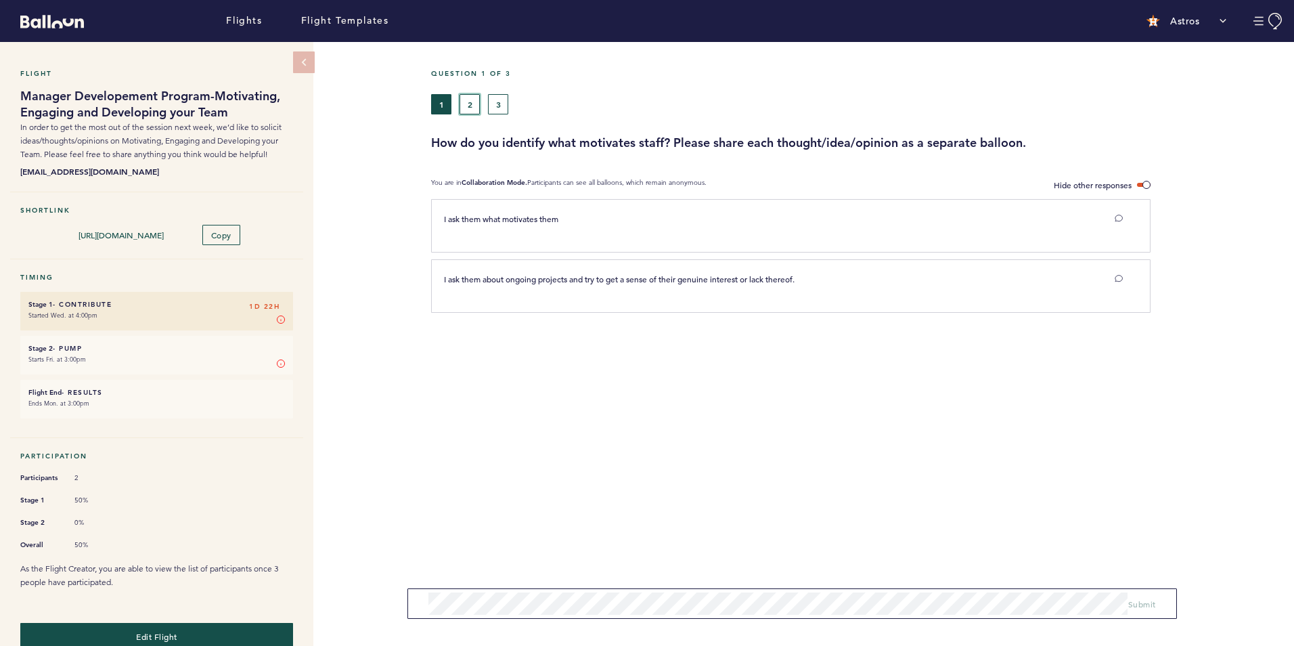
click at [477, 102] on button "2" at bounding box center [469, 104] width 20 height 20
click at [502, 99] on button "3" at bounding box center [498, 104] width 20 height 20
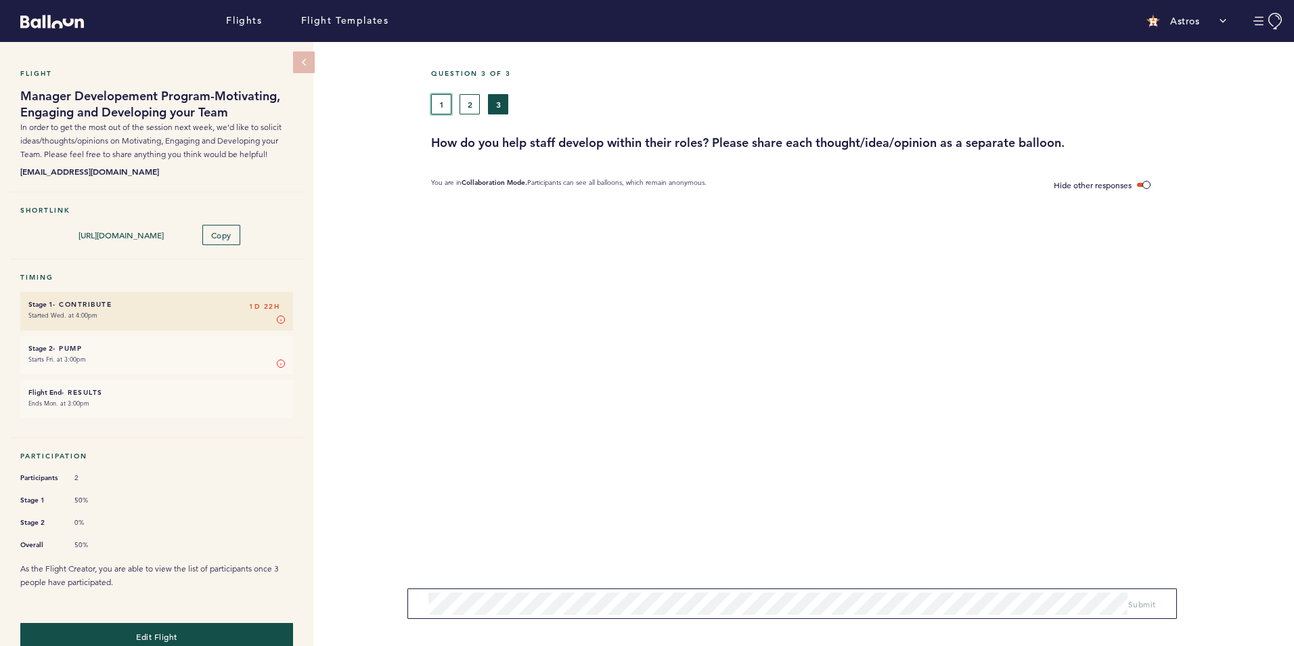
click at [440, 96] on button "1" at bounding box center [441, 104] width 20 height 20
click at [414, 440] on div "Flight Manager Developement Program-Motivating, Engaging and Developing your Te…" at bounding box center [647, 344] width 1294 height 604
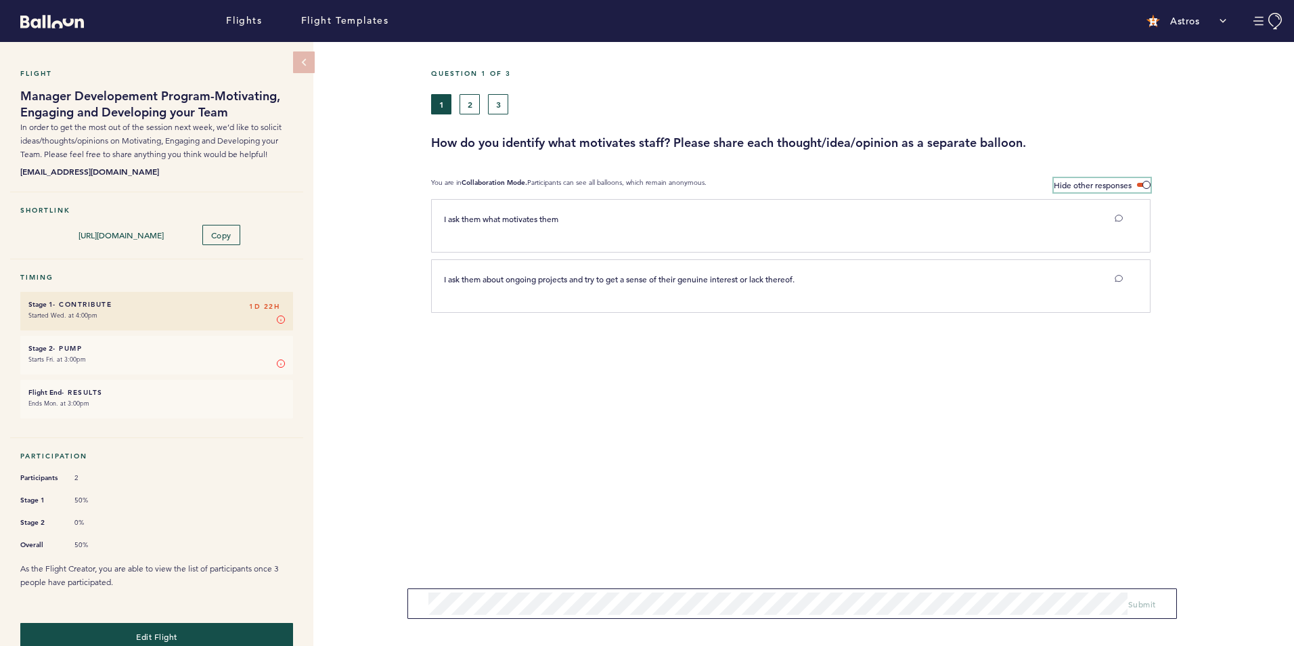
click at [1104, 185] on span "Hide other responses" at bounding box center [1093, 184] width 78 height 11
click at [0, 0] on input "Hide other responses" at bounding box center [0, 0] width 0 height 0
